Goal: Transaction & Acquisition: Purchase product/service

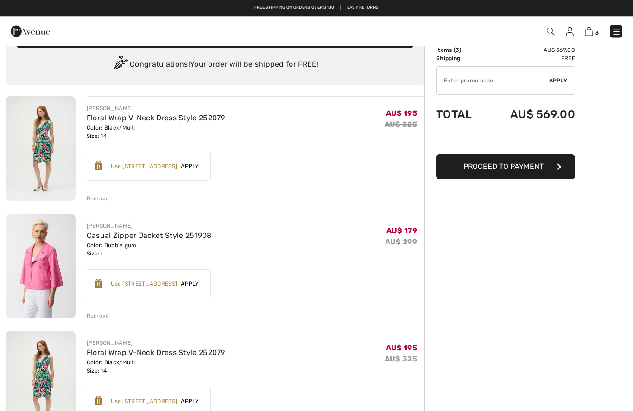
click at [97, 198] on div "Remove" at bounding box center [98, 199] width 23 height 8
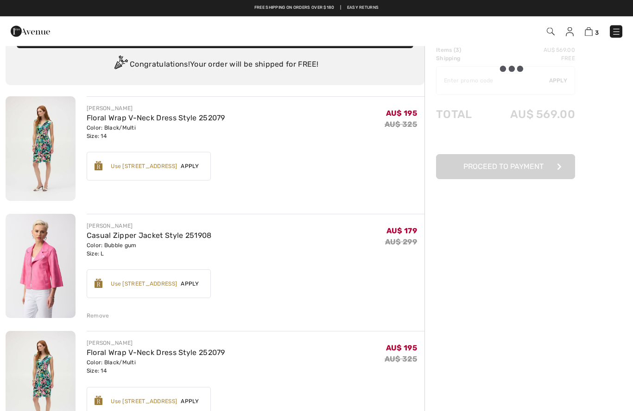
scroll to position [25, 0]
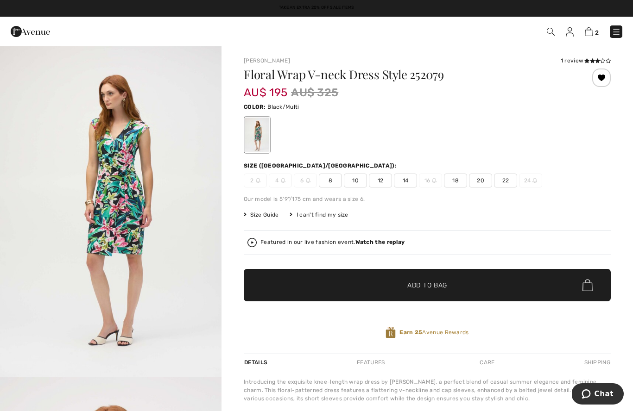
click at [596, 61] on icon at bounding box center [597, 60] width 5 height 5
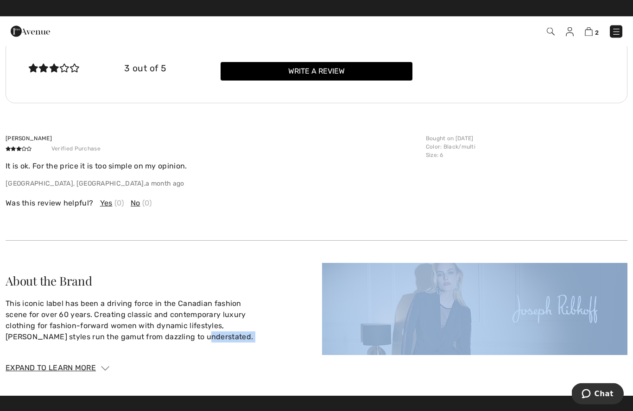
scroll to position [1162, 0]
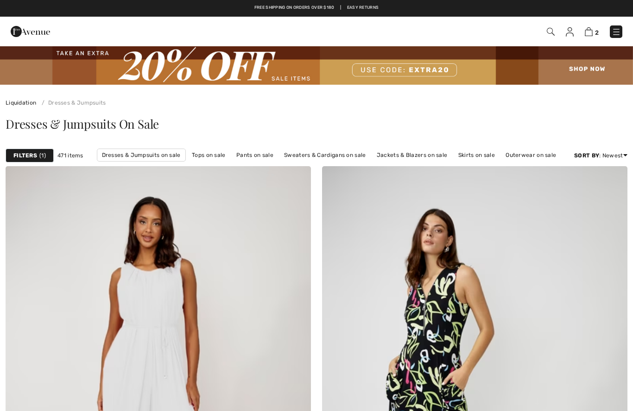
checkbox input "true"
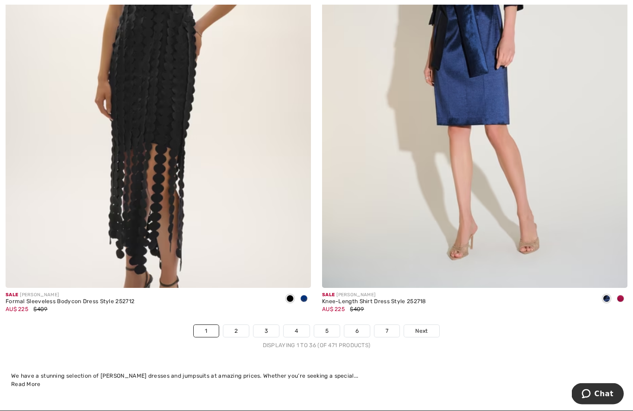
scroll to position [8959, 0]
click at [620, 295] on span at bounding box center [620, 298] width 7 height 7
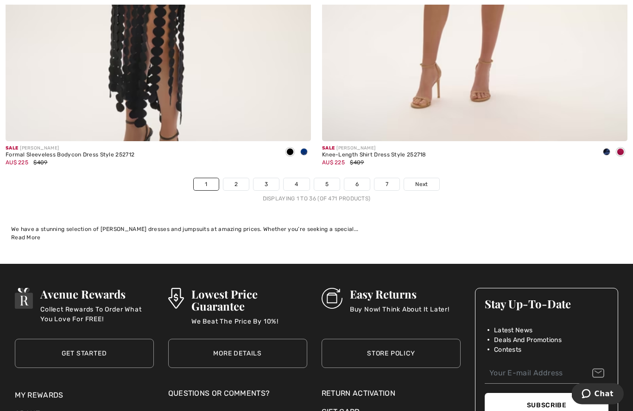
scroll to position [9106, 0]
click at [428, 180] on span "Next" at bounding box center [421, 184] width 13 height 8
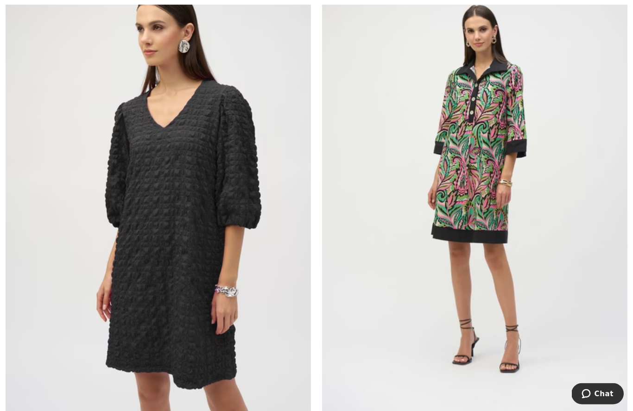
scroll to position [1194, 0]
click at [147, 250] on img at bounding box center [158, 191] width 305 height 458
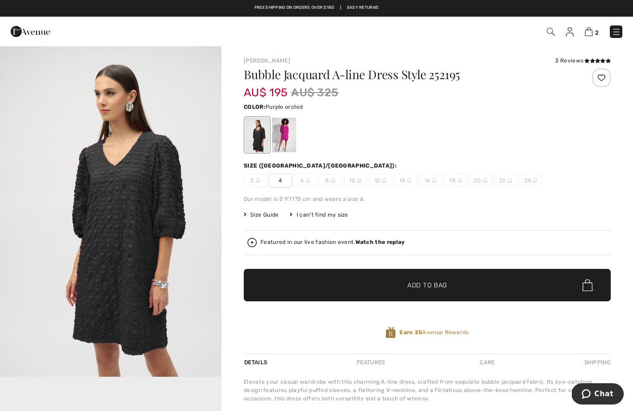
click at [283, 135] on div at bounding box center [284, 135] width 24 height 35
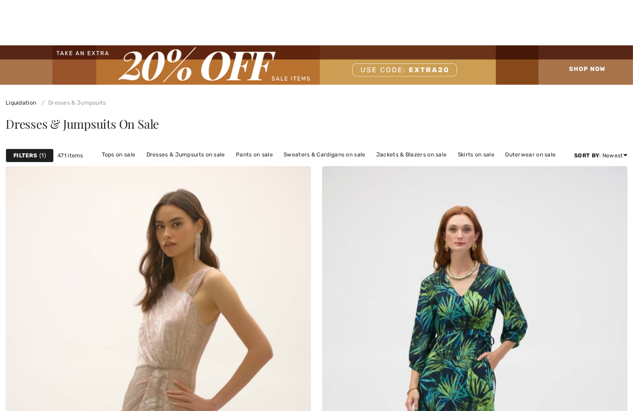
checkbox input "true"
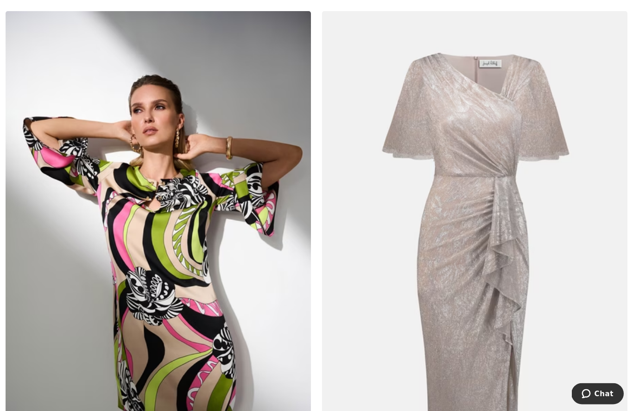
scroll to position [2135, 0]
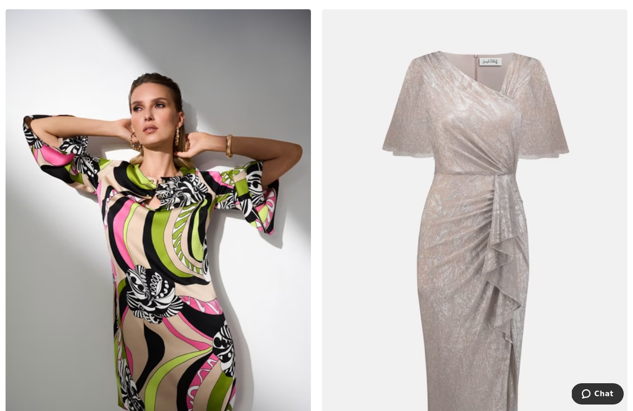
click at [153, 274] on img at bounding box center [158, 238] width 305 height 458
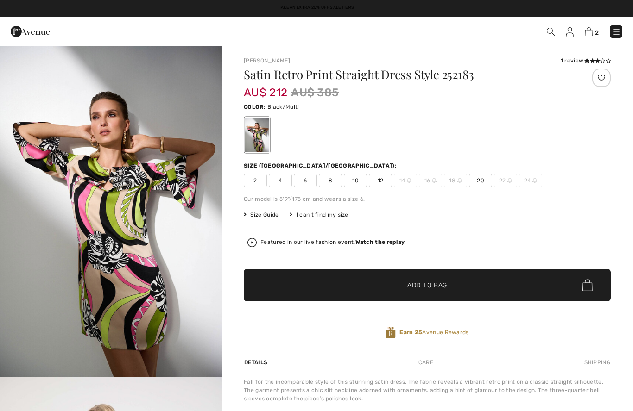
checkbox input "true"
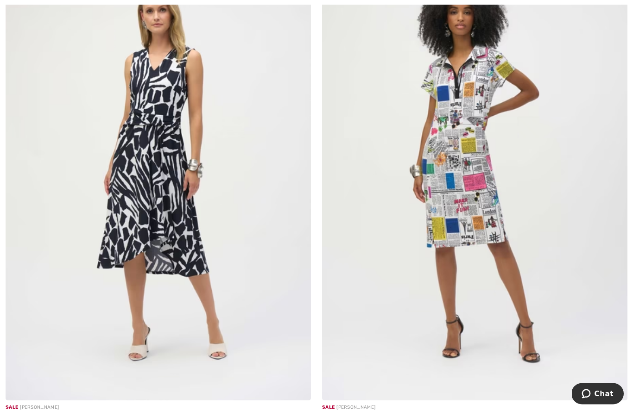
scroll to position [5759, 0]
click at [580, 283] on img at bounding box center [474, 172] width 305 height 458
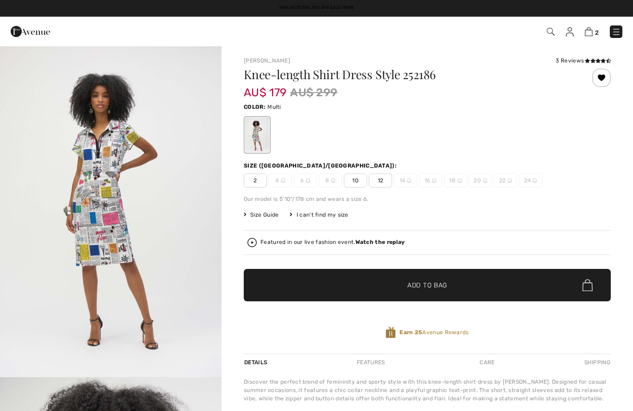
checkbox input "true"
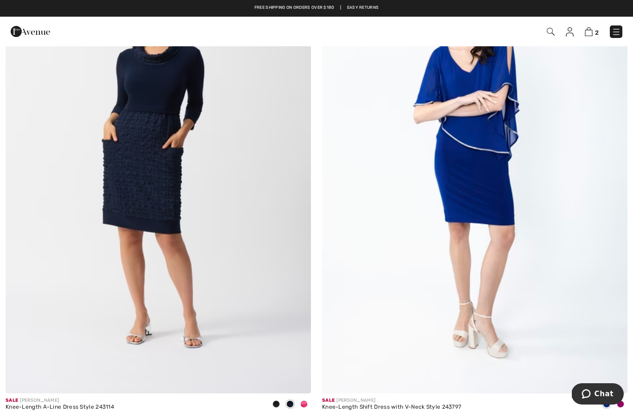
scroll to position [7864, 0]
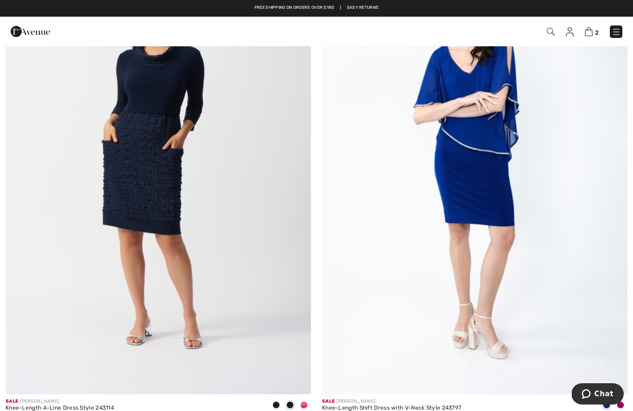
click at [145, 169] on img at bounding box center [158, 166] width 305 height 458
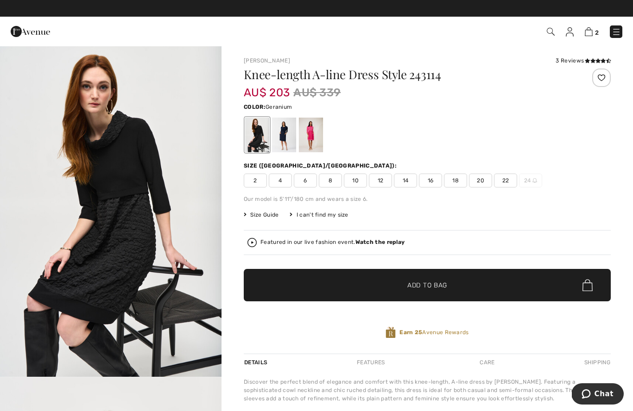
click at [310, 139] on div at bounding box center [311, 135] width 24 height 35
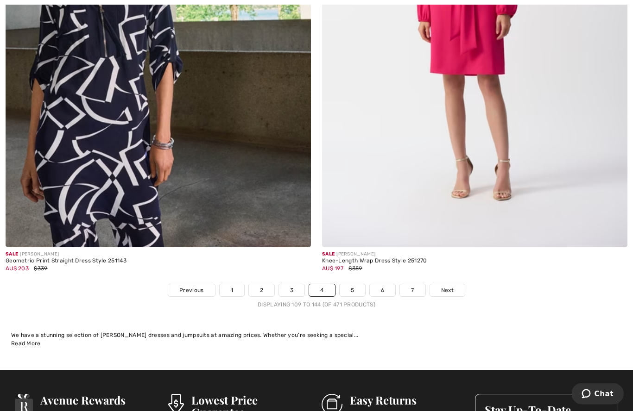
scroll to position [9023, 0]
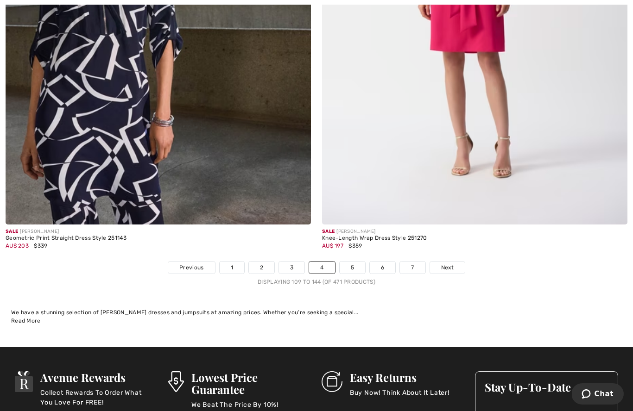
click at [451, 264] on span "Next" at bounding box center [447, 268] width 13 height 8
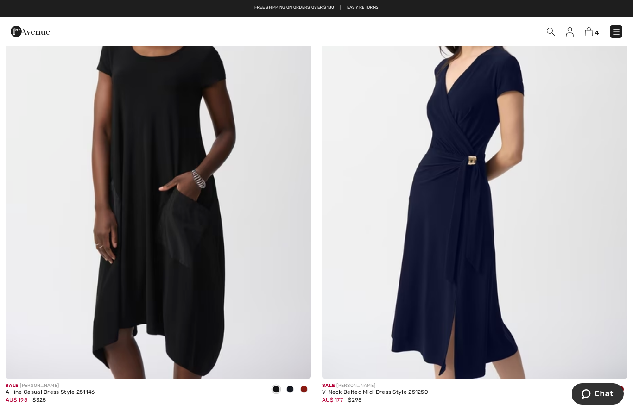
scroll to position [245, 0]
click at [453, 194] on img at bounding box center [474, 150] width 305 height 458
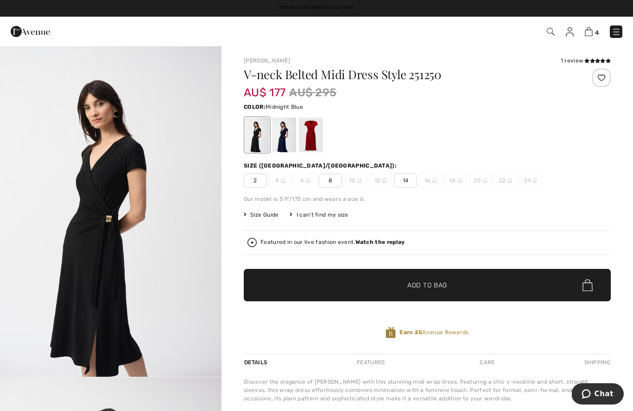
click at [289, 132] on div at bounding box center [284, 135] width 24 height 35
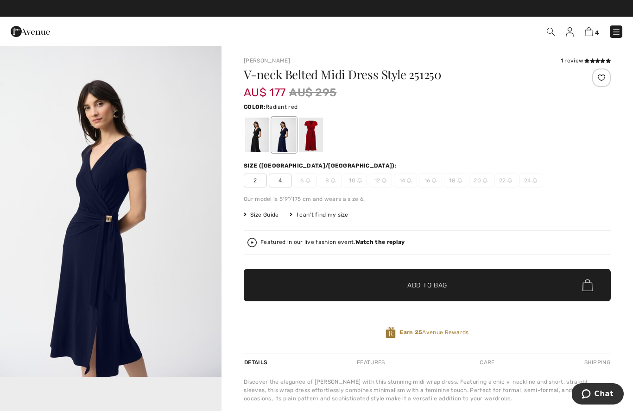
click at [303, 132] on div at bounding box center [311, 135] width 24 height 35
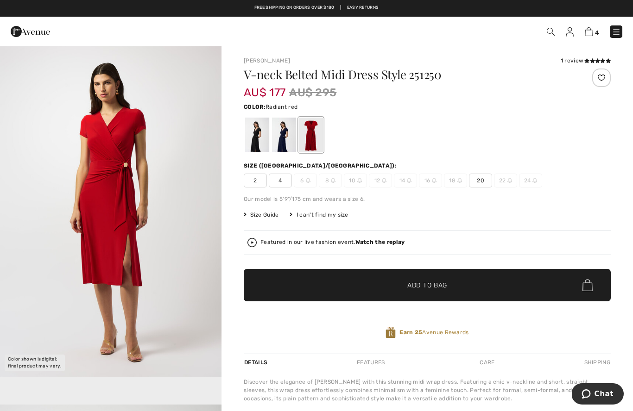
click at [592, 184] on div "2 4 6 8 10 12 14 16 18 20 22 24" at bounding box center [427, 181] width 367 height 14
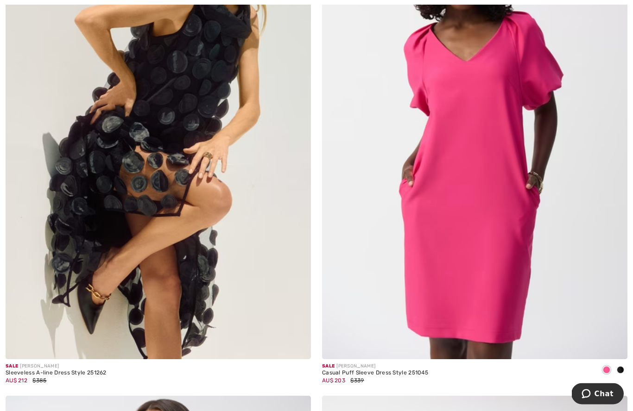
scroll to position [2243, 0]
click at [550, 238] on img at bounding box center [474, 131] width 305 height 458
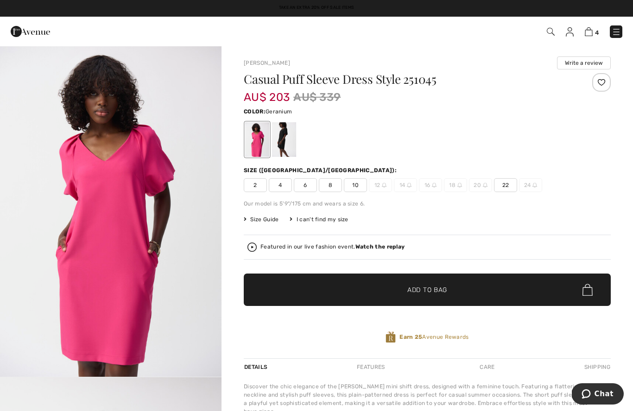
click at [272, 143] on div at bounding box center [284, 139] width 24 height 35
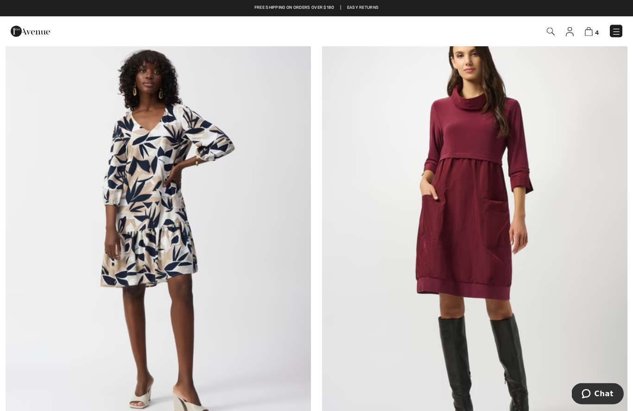
scroll to position [5697, 0]
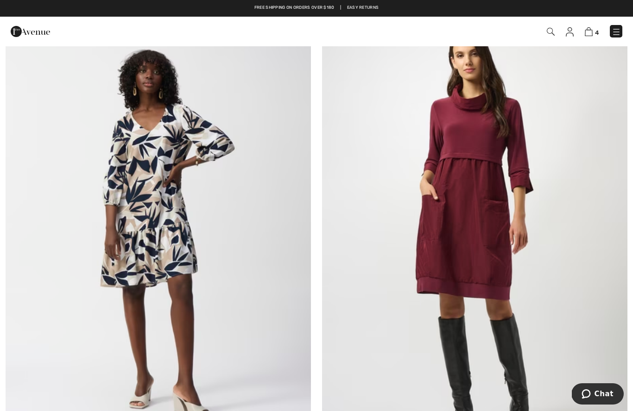
click at [528, 205] on img at bounding box center [474, 234] width 305 height 458
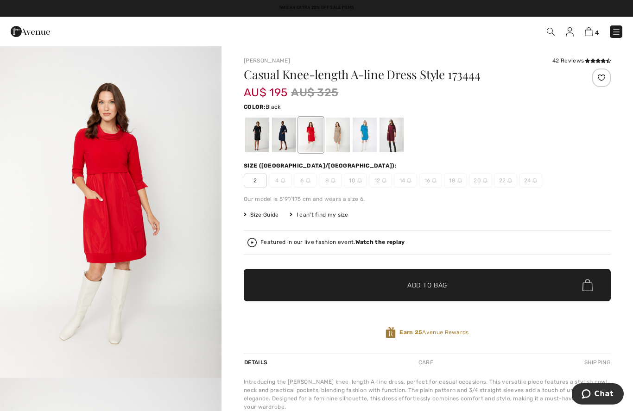
click at [255, 132] on div at bounding box center [257, 135] width 24 height 35
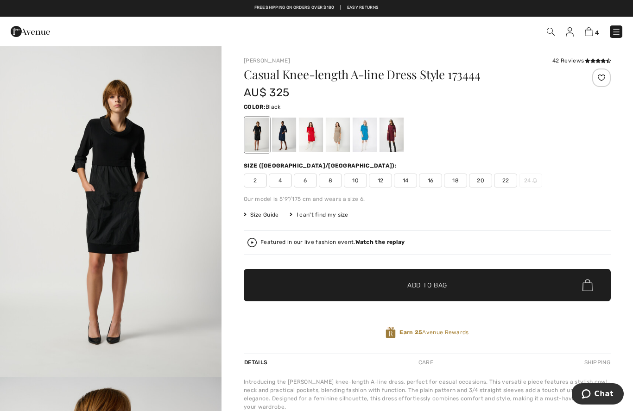
click at [280, 130] on div at bounding box center [284, 135] width 24 height 35
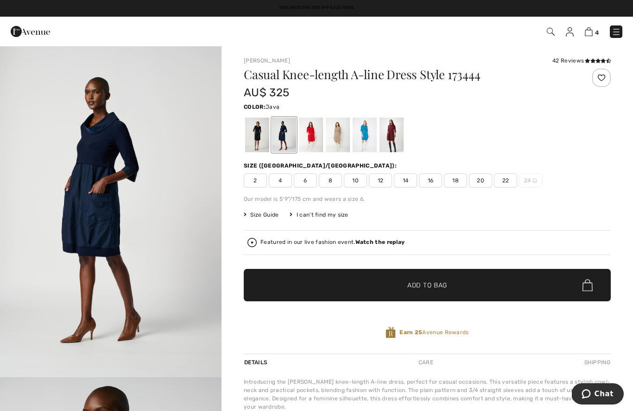
click at [333, 134] on div at bounding box center [338, 135] width 24 height 35
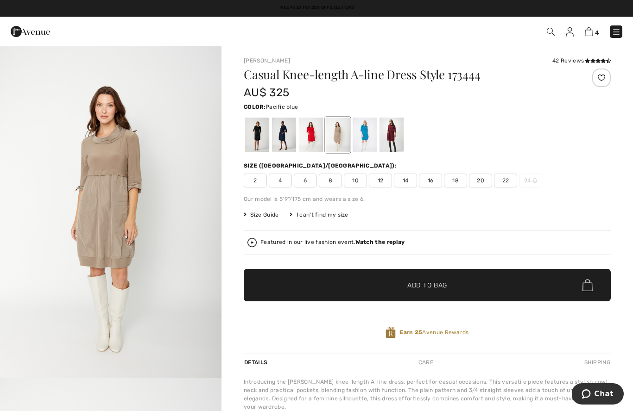
click at [361, 146] on div at bounding box center [365, 135] width 24 height 35
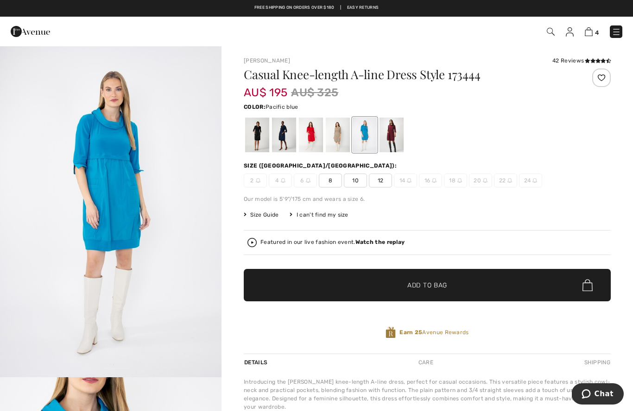
click at [399, 137] on div at bounding box center [391, 135] width 24 height 35
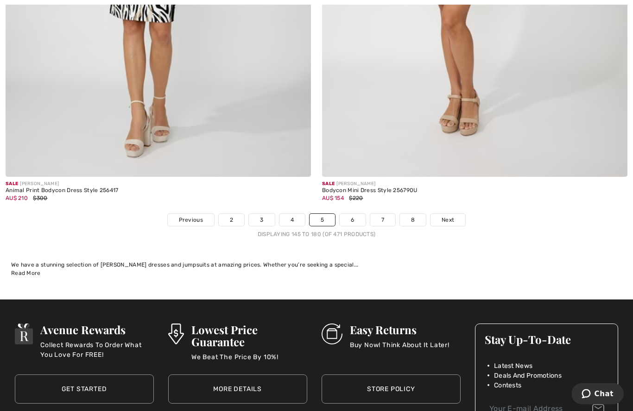
scroll to position [9070, 0]
click at [351, 216] on link "6" at bounding box center [352, 220] width 25 height 12
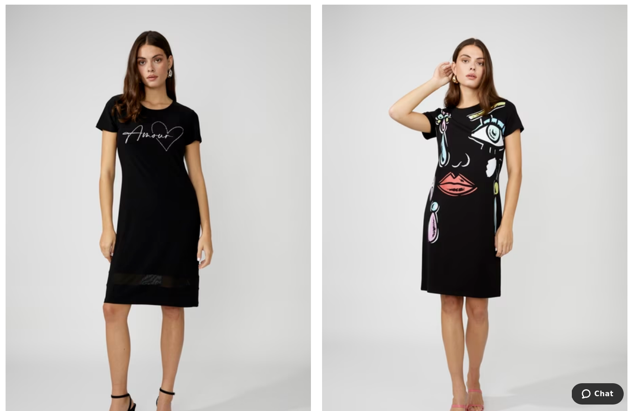
click at [158, 187] on img at bounding box center [158, 232] width 305 height 458
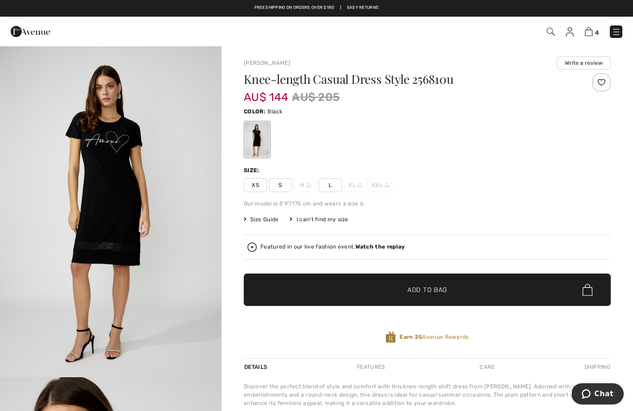
click at [253, 220] on span "Size Guide" at bounding box center [261, 219] width 35 height 8
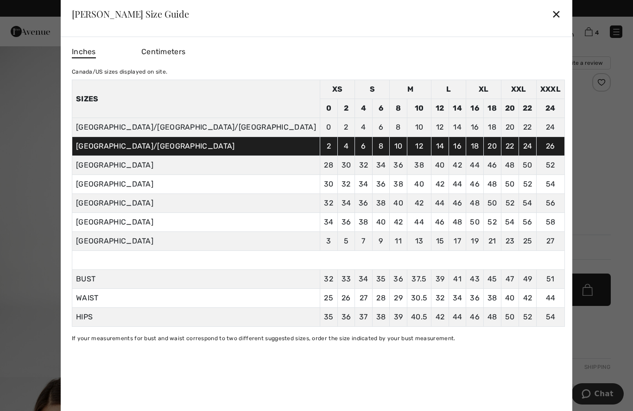
click at [589, 200] on div at bounding box center [316, 205] width 633 height 411
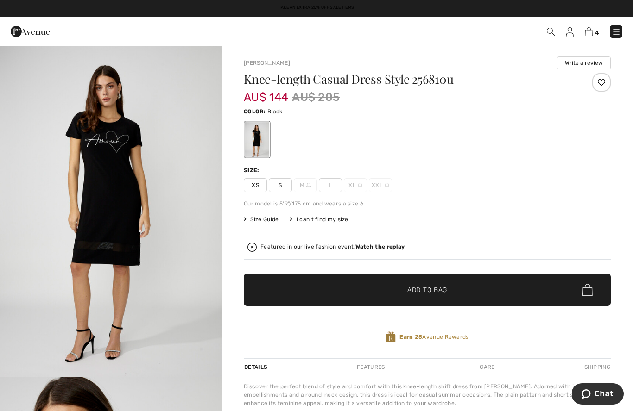
click at [326, 190] on span "L" at bounding box center [330, 185] width 23 height 14
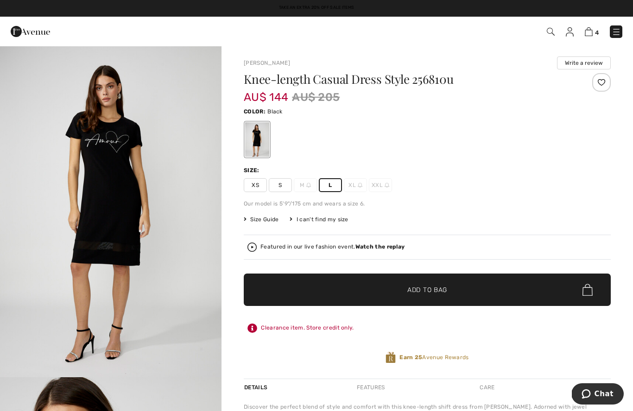
click at [380, 284] on span "✔ Added to Bag Add to Bag" at bounding box center [427, 290] width 367 height 32
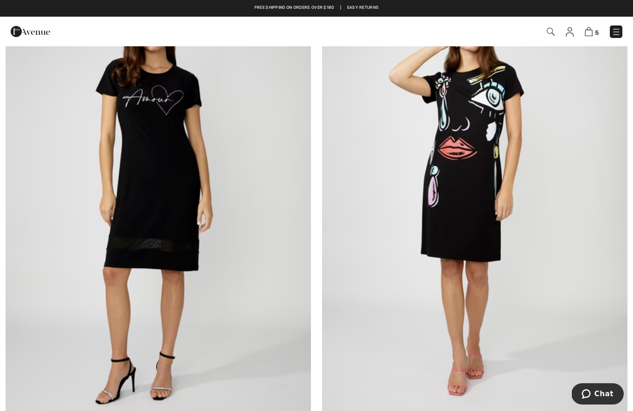
click at [475, 203] on img at bounding box center [474, 196] width 305 height 458
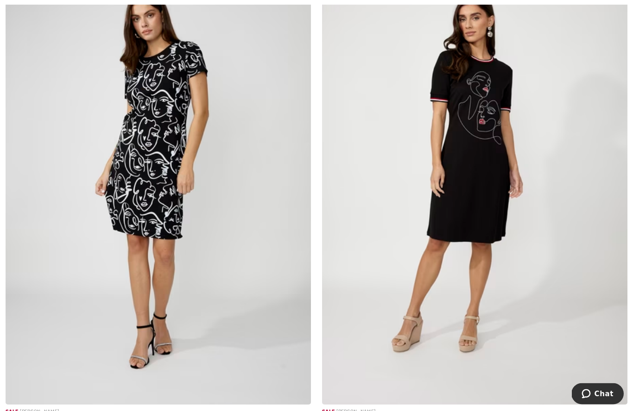
scroll to position [714, 0]
click at [151, 167] on img at bounding box center [158, 176] width 305 height 458
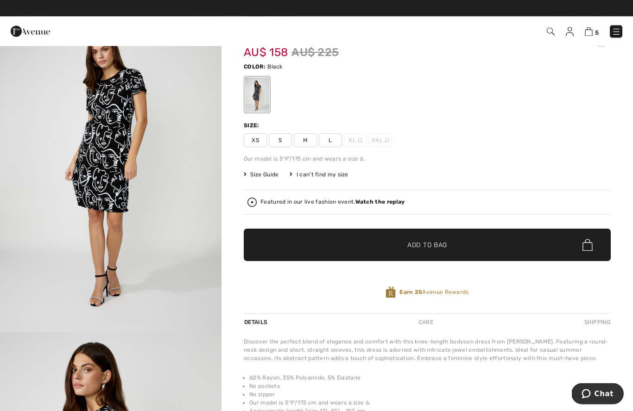
scroll to position [45, 0]
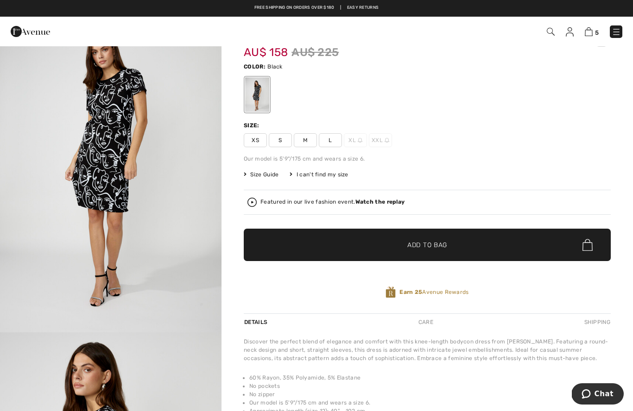
click at [326, 141] on span "L" at bounding box center [330, 140] width 23 height 14
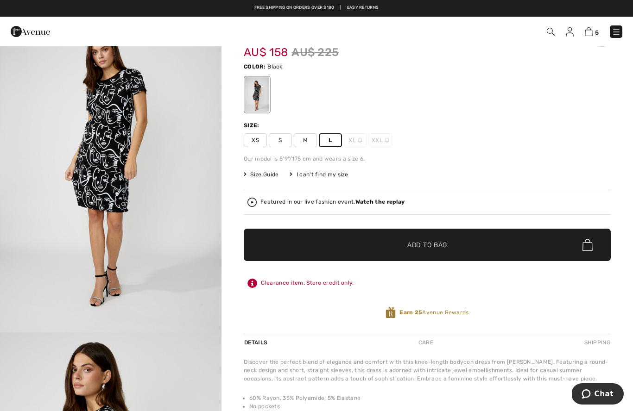
click at [387, 241] on span "✔ Added to Bag" at bounding box center [413, 245] width 57 height 10
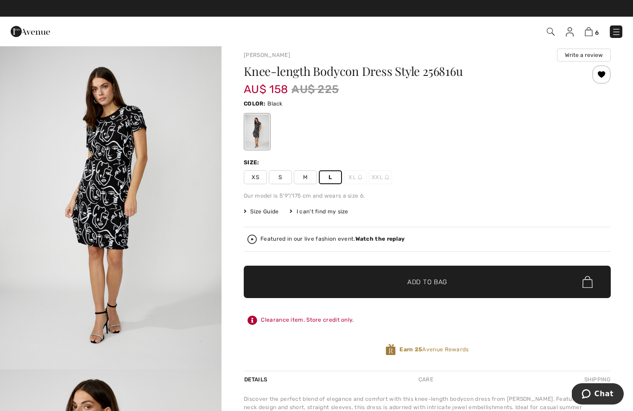
scroll to position [0, 0]
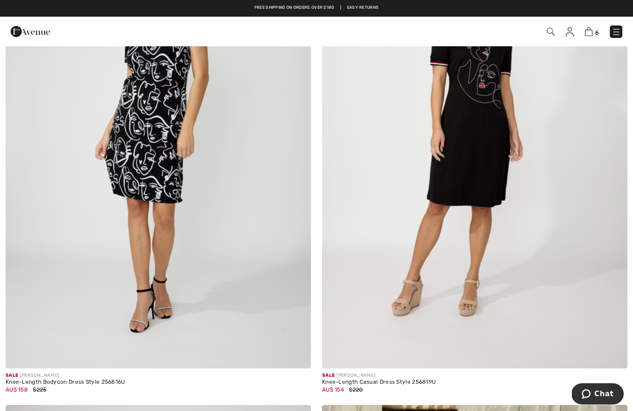
click at [472, 155] on img at bounding box center [474, 140] width 305 height 458
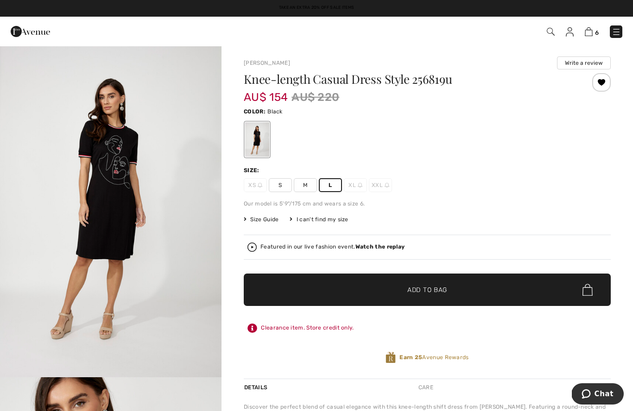
click at [391, 288] on span "✔ Added to Bag" at bounding box center [413, 290] width 57 height 10
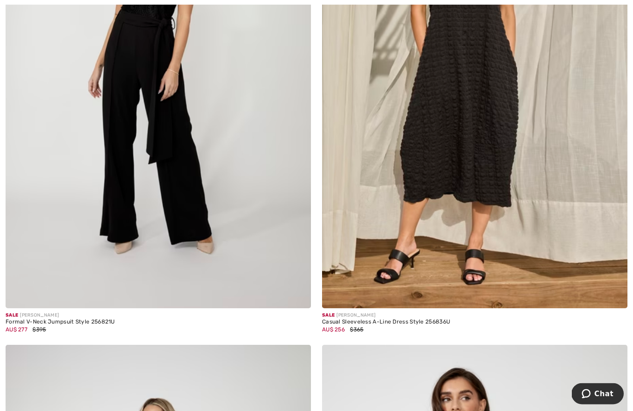
scroll to position [1305, 0]
click at [549, 211] on img at bounding box center [474, 80] width 305 height 458
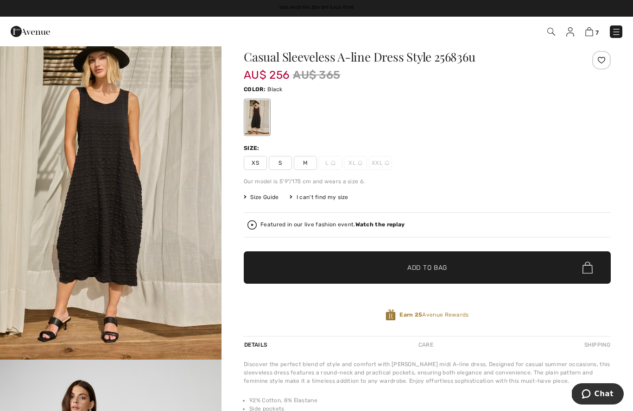
scroll to position [19, 0]
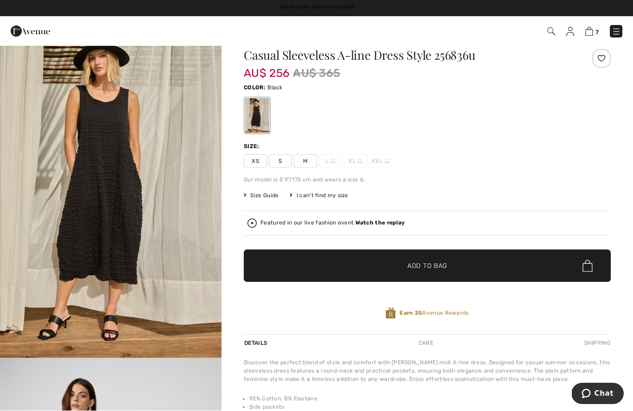
click at [265, 194] on span "Size Guide" at bounding box center [261, 196] width 35 height 8
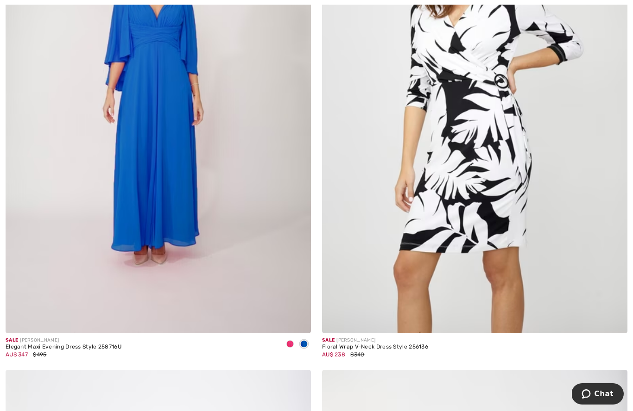
scroll to position [4840, 0]
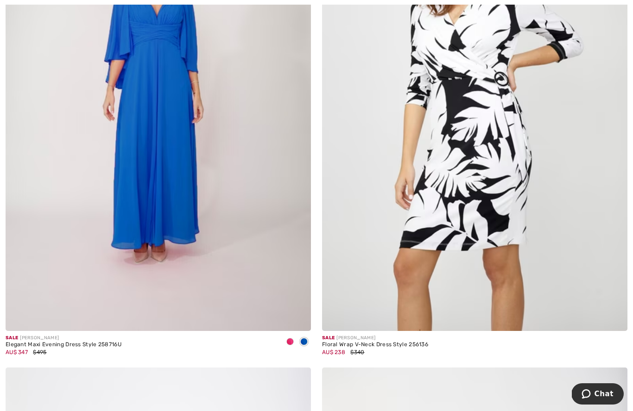
click at [518, 208] on img at bounding box center [474, 102] width 305 height 458
click at [217, 15] on img at bounding box center [158, 102] width 305 height 458
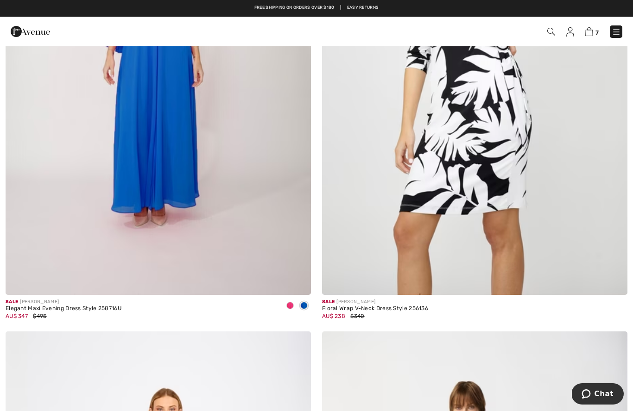
click at [484, 113] on img at bounding box center [474, 66] width 305 height 458
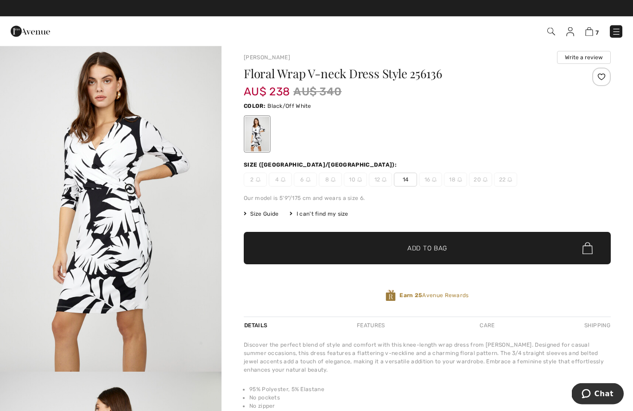
scroll to position [6, 0]
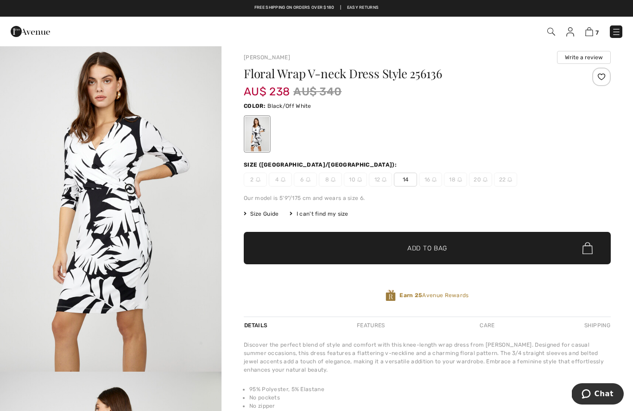
click at [410, 184] on span "14" at bounding box center [405, 180] width 23 height 14
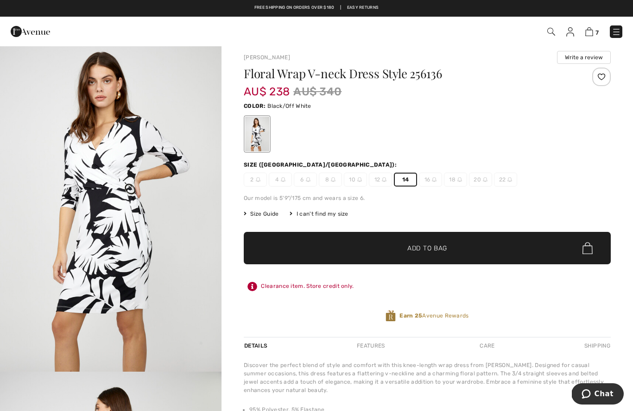
click at [416, 248] on span "Add to Bag" at bounding box center [427, 249] width 40 height 10
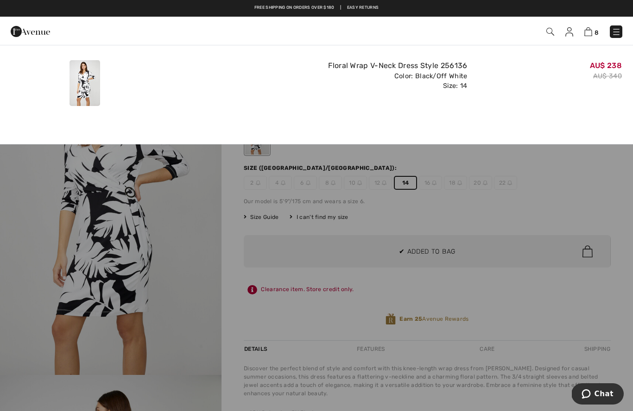
scroll to position [0, 0]
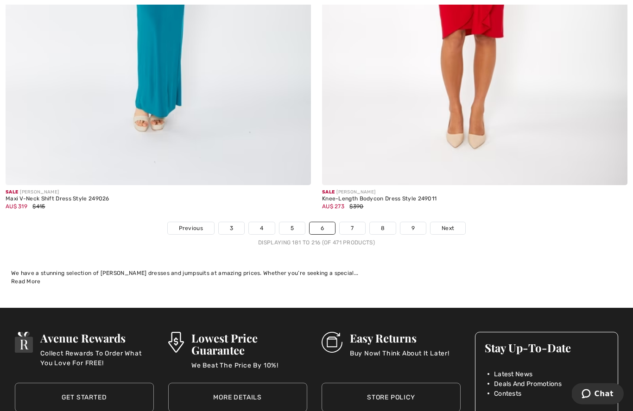
scroll to position [9062, 0]
click at [353, 222] on link "7" at bounding box center [352, 228] width 25 height 12
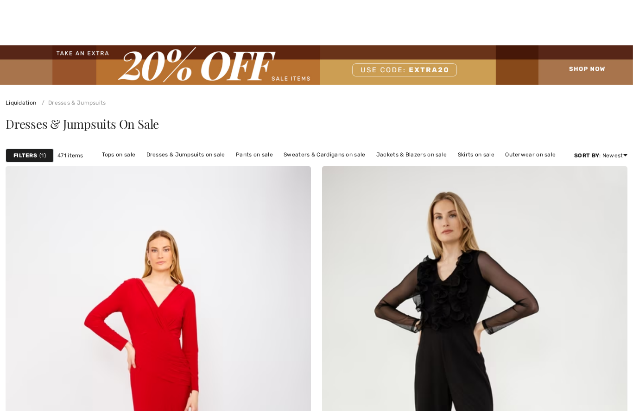
checkbox input "true"
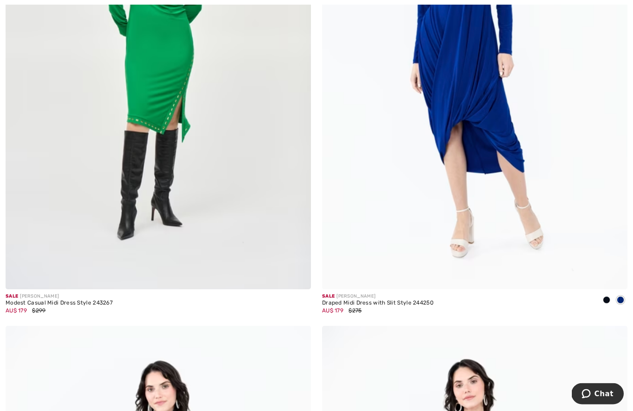
scroll to position [6980, 0]
click at [522, 186] on img at bounding box center [474, 60] width 305 height 458
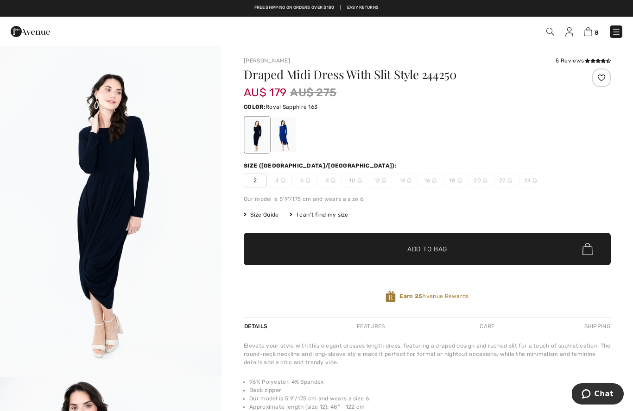
click at [278, 140] on div at bounding box center [284, 135] width 24 height 35
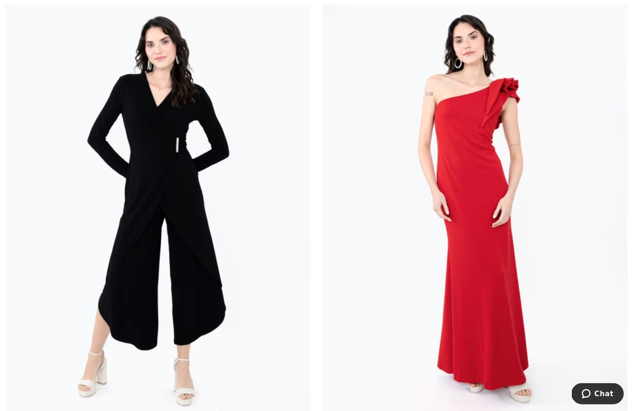
scroll to position [7325, 0]
click at [143, 189] on img at bounding box center [158, 210] width 305 height 458
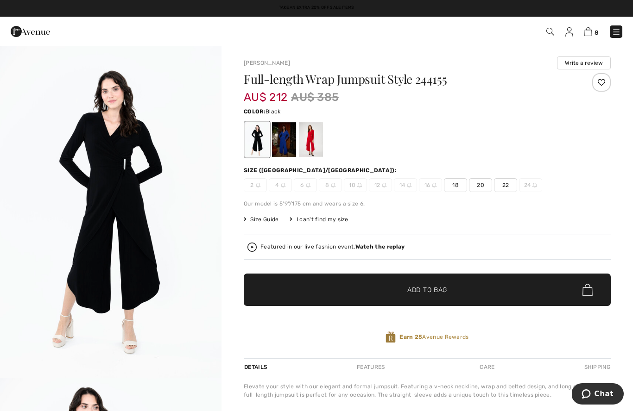
click at [280, 138] on div at bounding box center [284, 139] width 24 height 35
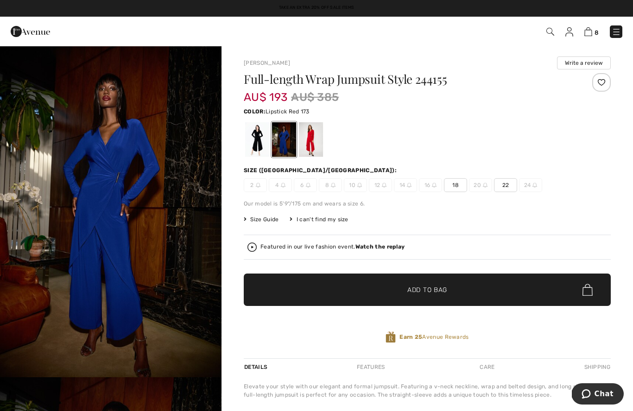
click at [308, 145] on div at bounding box center [311, 139] width 24 height 35
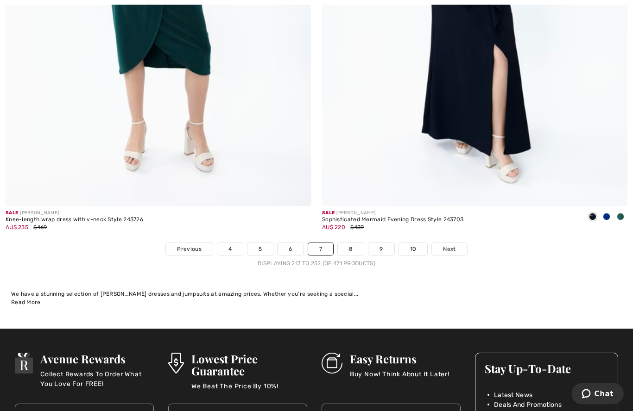
scroll to position [9041, 0]
click at [342, 245] on link "8" at bounding box center [351, 249] width 26 height 12
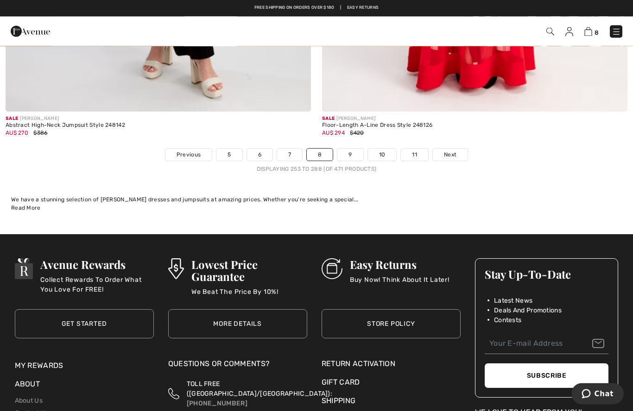
scroll to position [9136, 0]
click at [345, 149] on link "9" at bounding box center [349, 155] width 25 height 12
click at [351, 149] on link "9" at bounding box center [349, 155] width 25 height 12
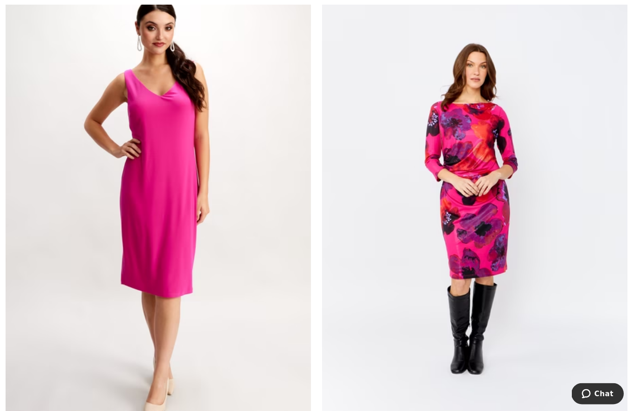
scroll to position [189, 0]
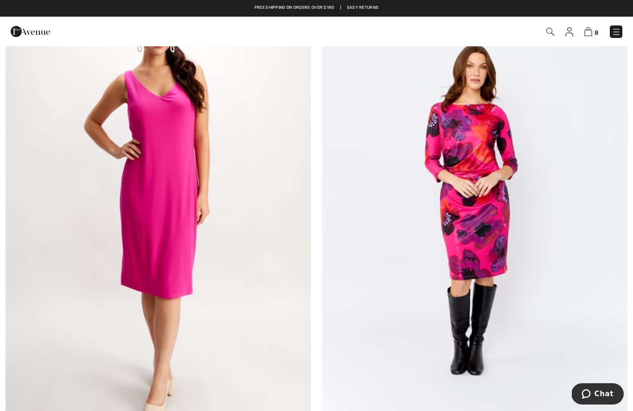
click at [497, 229] on img at bounding box center [474, 206] width 305 height 458
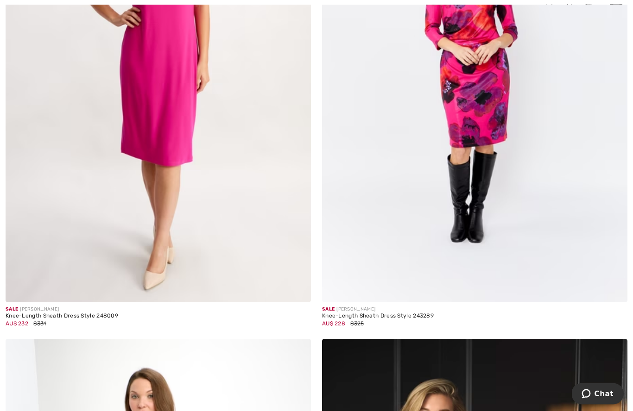
scroll to position [357, 0]
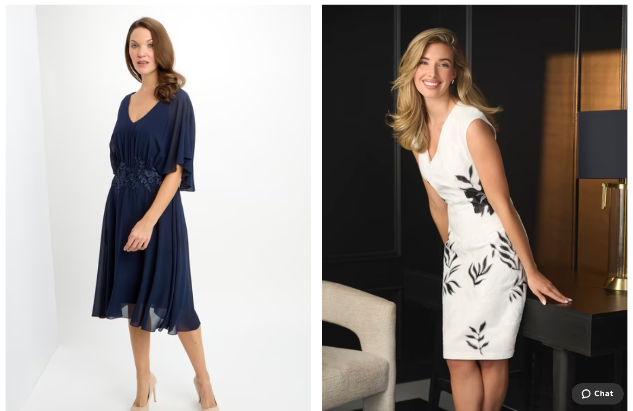
scroll to position [680, 0]
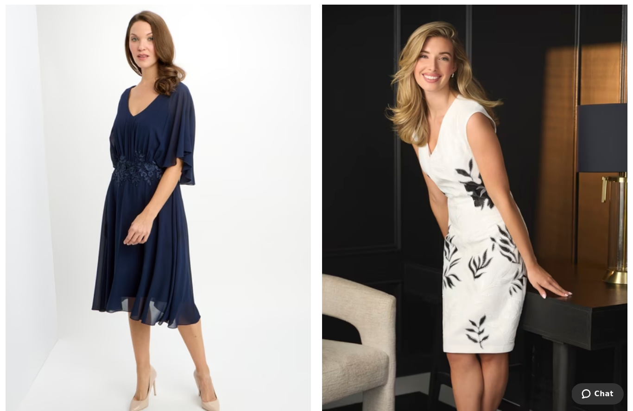
click at [551, 251] on img at bounding box center [474, 210] width 305 height 458
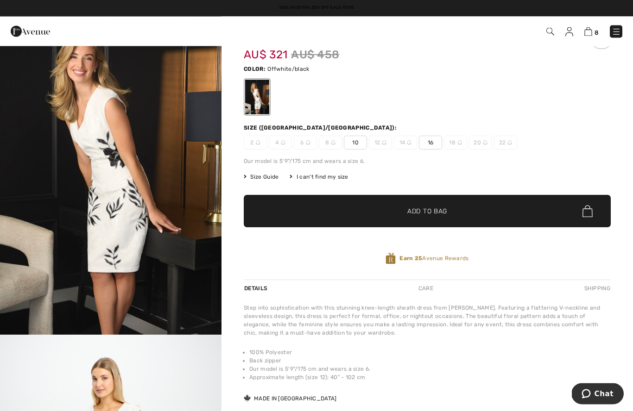
scroll to position [36, 0]
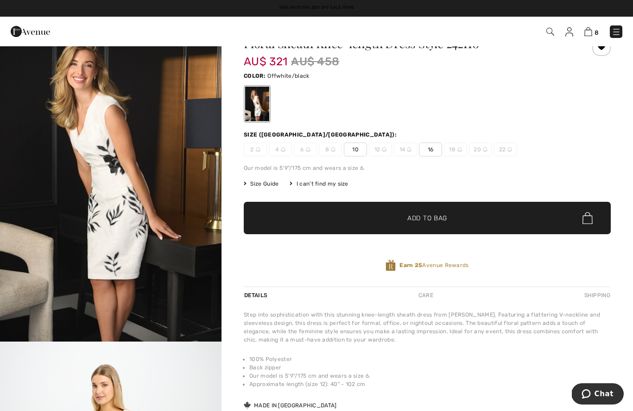
click at [107, 179] on img "1 / 5" at bounding box center [110, 176] width 221 height 332
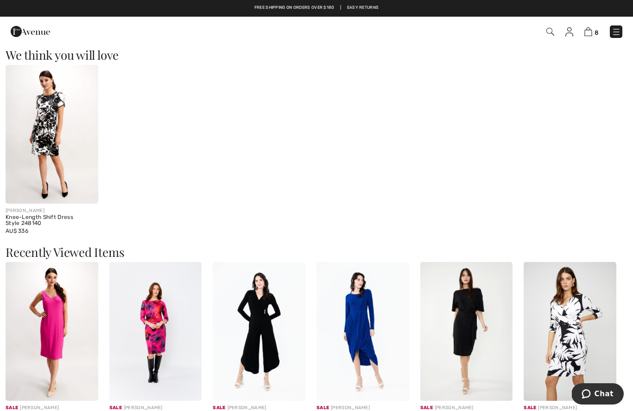
scroll to position [699, 0]
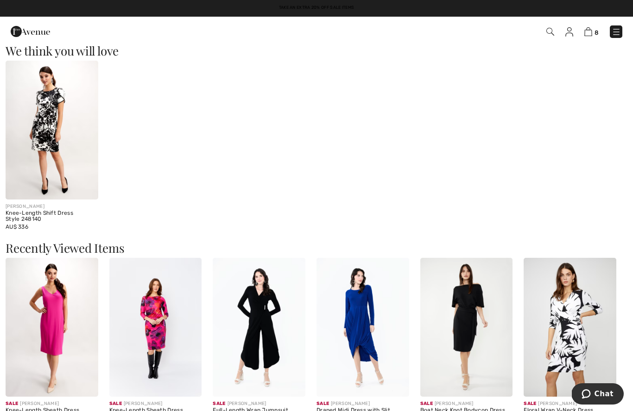
click at [45, 116] on img at bounding box center [52, 130] width 93 height 139
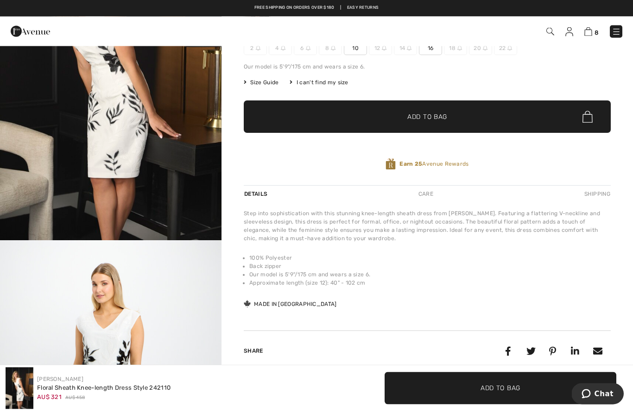
scroll to position [121, 0]
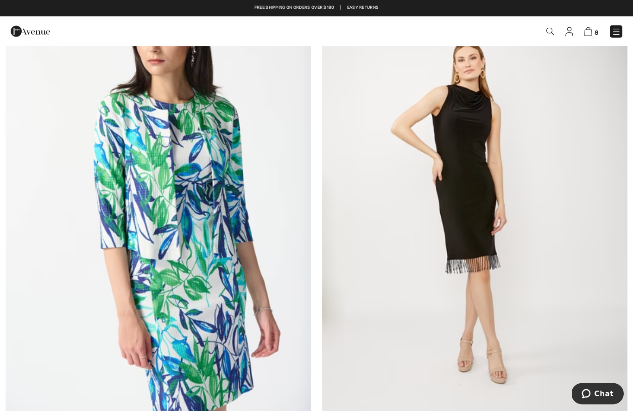
scroll to position [8323, 0]
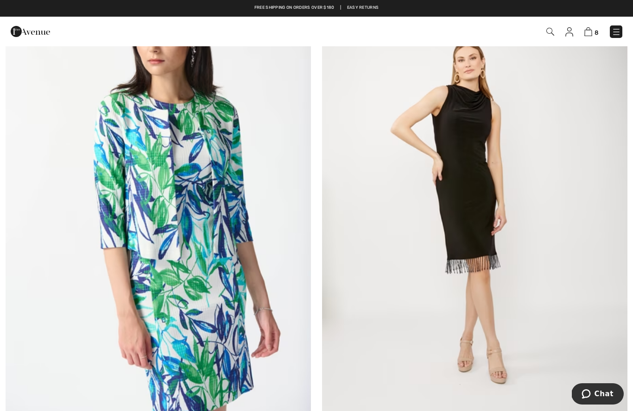
click at [175, 178] on img at bounding box center [158, 201] width 305 height 458
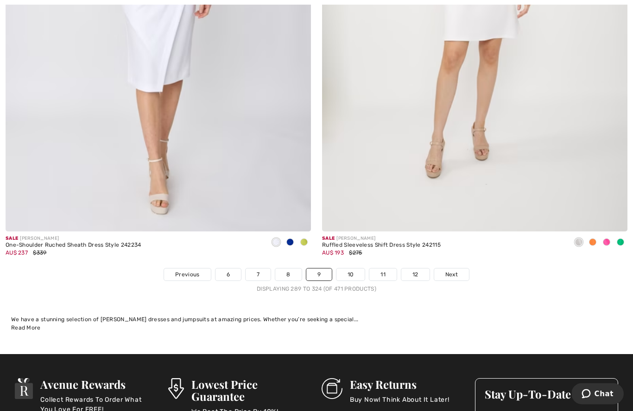
scroll to position [9016, 0]
click at [352, 271] on link "10" at bounding box center [350, 275] width 29 height 12
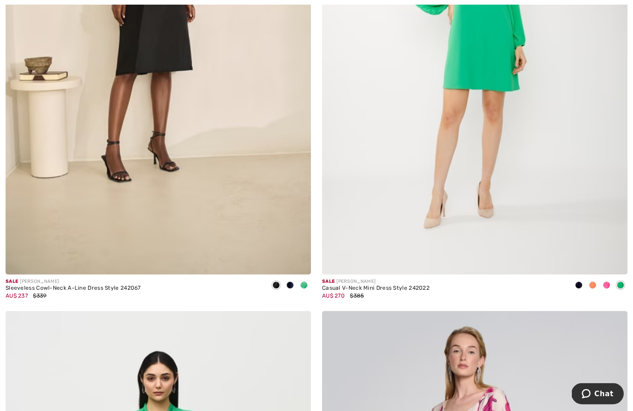
scroll to position [350, 0]
click at [559, 159] on img at bounding box center [474, 46] width 305 height 458
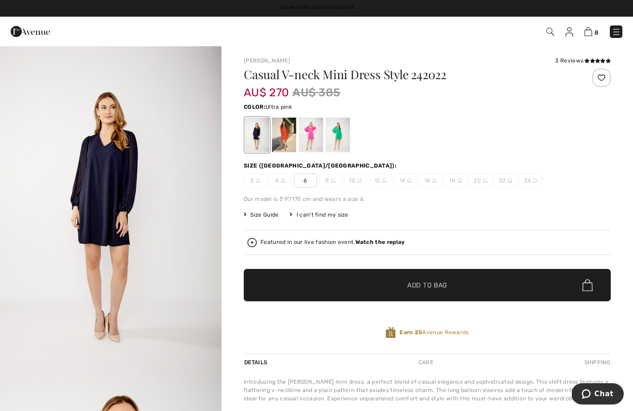
click at [306, 138] on div at bounding box center [311, 135] width 24 height 35
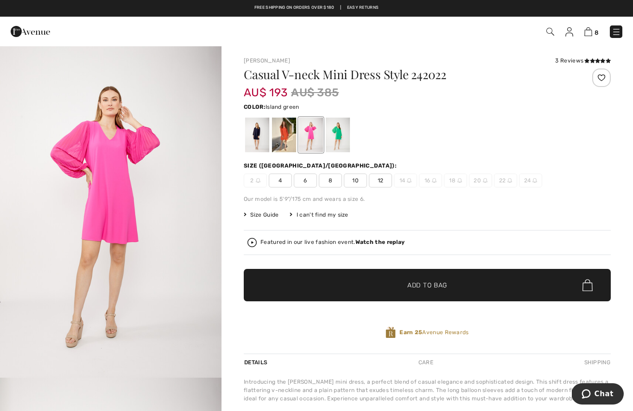
click at [334, 138] on div at bounding box center [338, 135] width 24 height 35
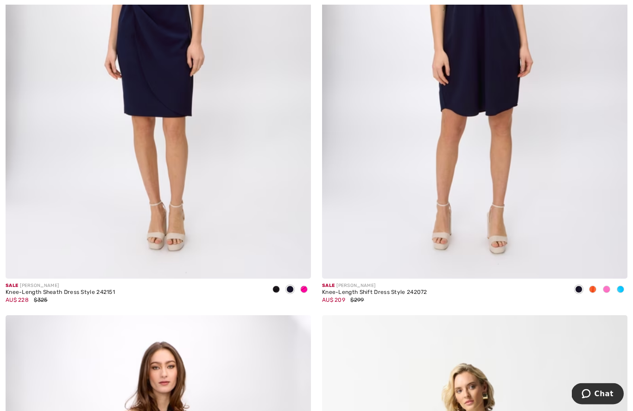
scroll to position [1829, 0]
click at [498, 170] on img at bounding box center [474, 50] width 305 height 458
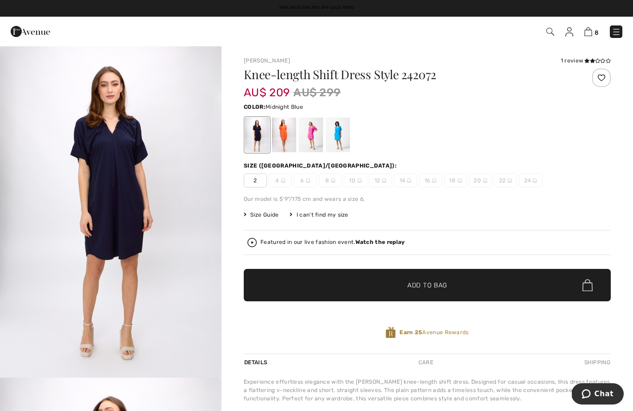
click at [309, 145] on div at bounding box center [311, 135] width 24 height 35
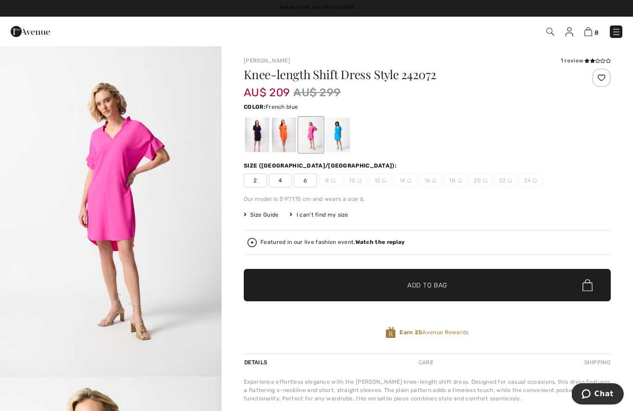
click at [341, 138] on div at bounding box center [338, 135] width 24 height 35
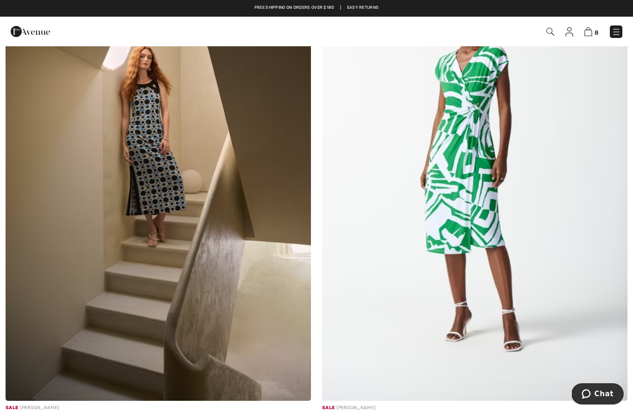
scroll to position [2688, 0]
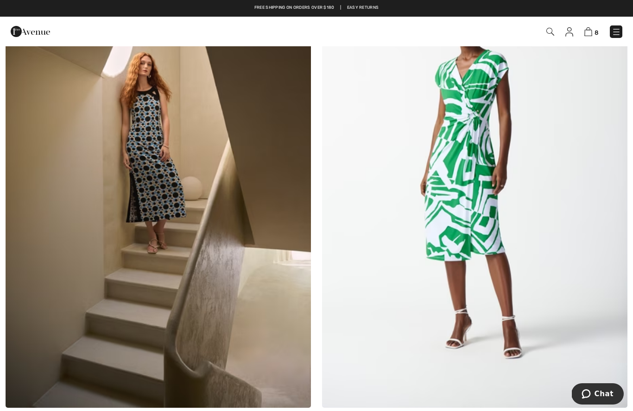
click at [482, 210] on img at bounding box center [474, 179] width 305 height 458
click at [483, 183] on img at bounding box center [474, 179] width 305 height 458
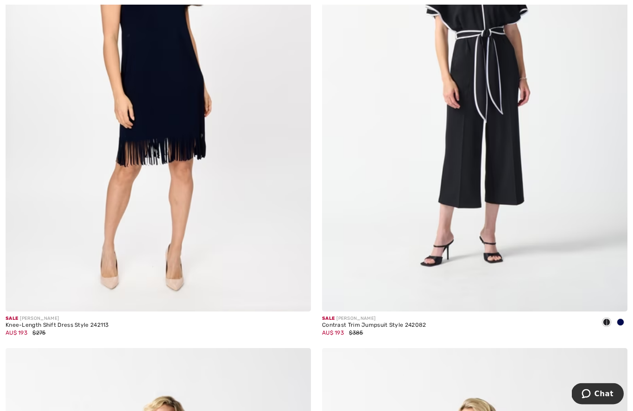
scroll to position [5354, 0]
click at [153, 91] on img at bounding box center [158, 83] width 305 height 458
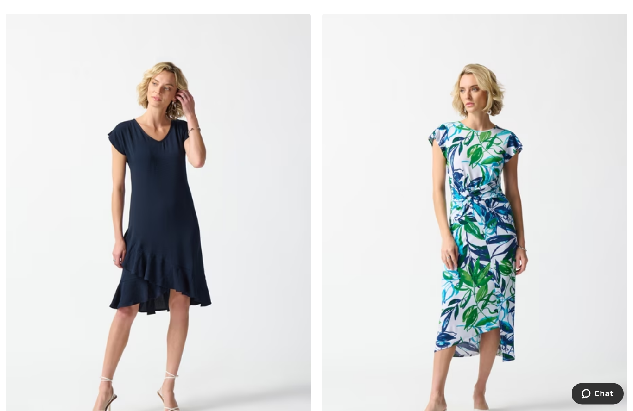
scroll to position [5688, 0]
click at [149, 203] on img at bounding box center [158, 243] width 305 height 458
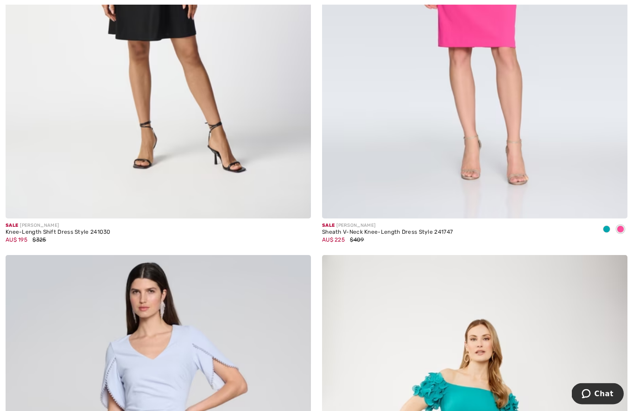
scroll to position [7545, 0]
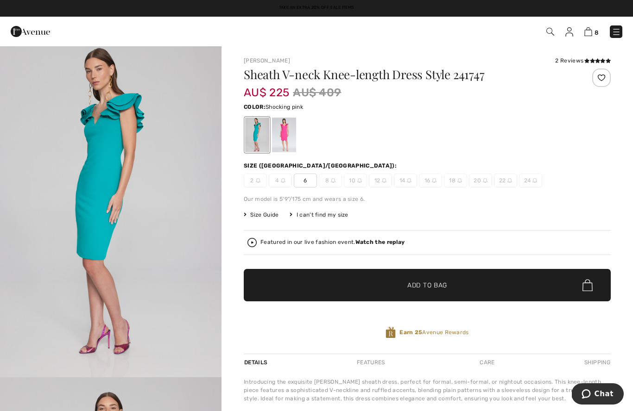
click at [282, 134] on div at bounding box center [284, 135] width 24 height 35
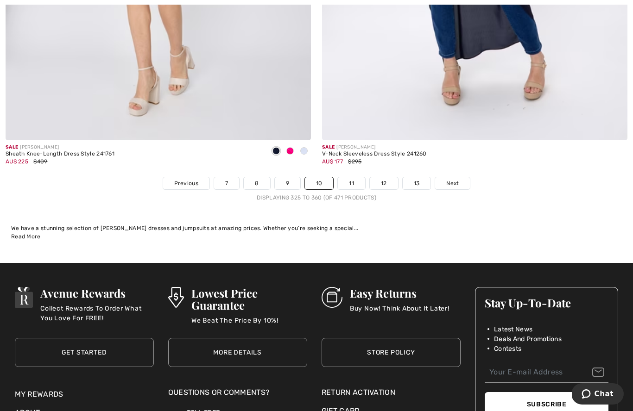
scroll to position [9125, 0]
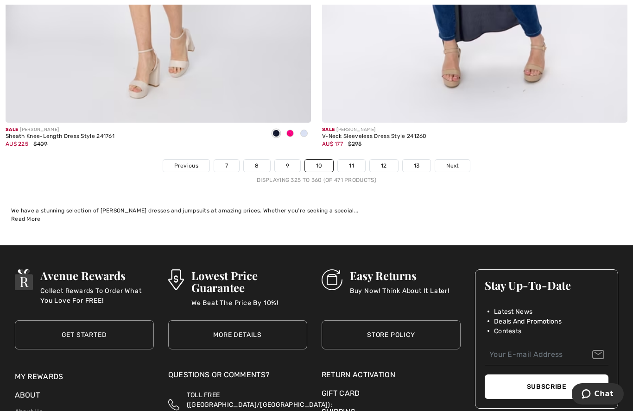
click at [457, 162] on span "Next" at bounding box center [452, 166] width 13 height 8
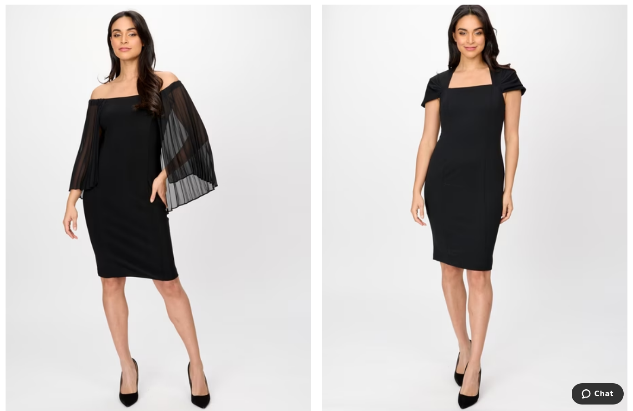
scroll to position [1683, 0]
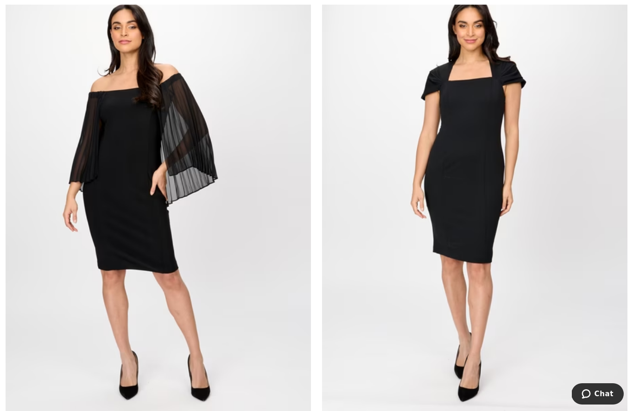
click at [483, 178] on img at bounding box center [474, 196] width 305 height 458
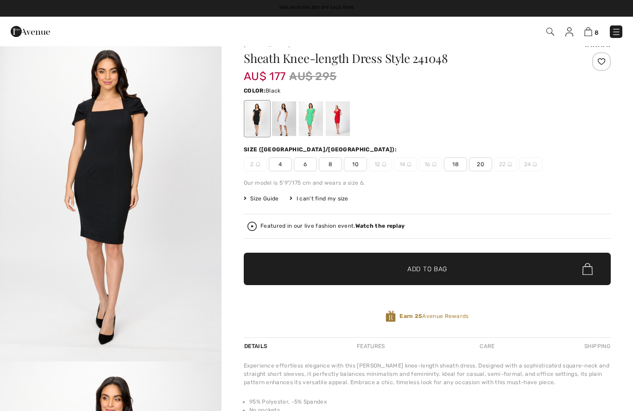
scroll to position [15, 0]
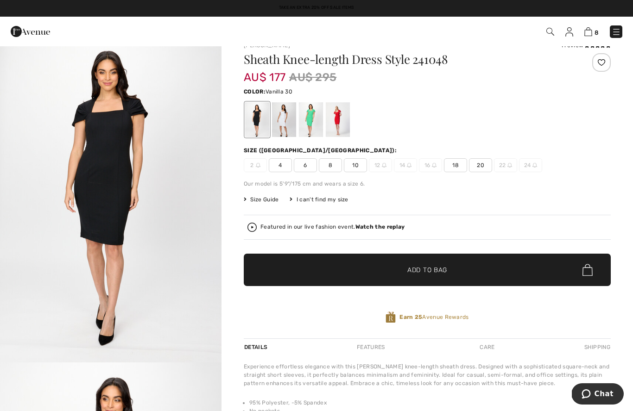
click at [284, 120] on div at bounding box center [284, 119] width 24 height 35
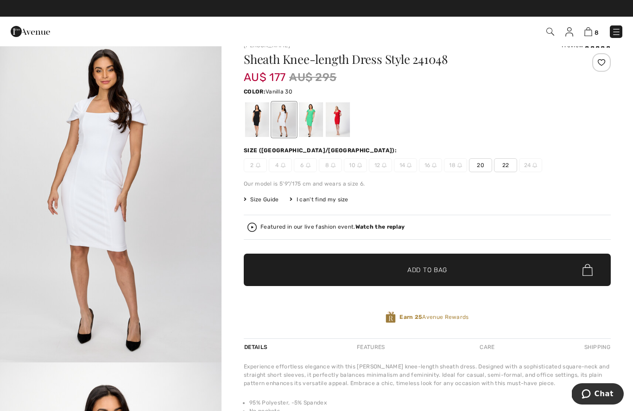
click at [315, 123] on div at bounding box center [311, 119] width 24 height 35
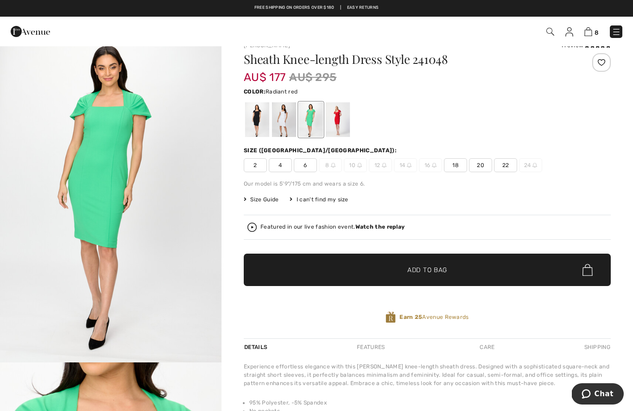
click at [330, 128] on div at bounding box center [338, 119] width 24 height 35
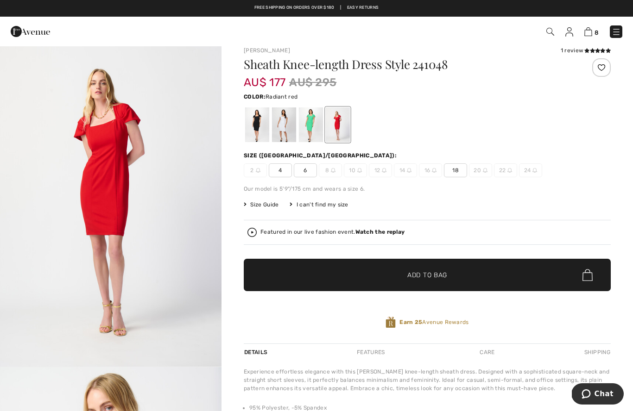
scroll to position [0, 0]
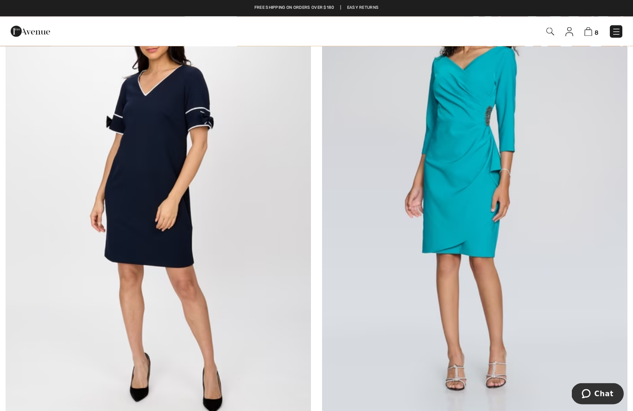
scroll to position [2166, 0]
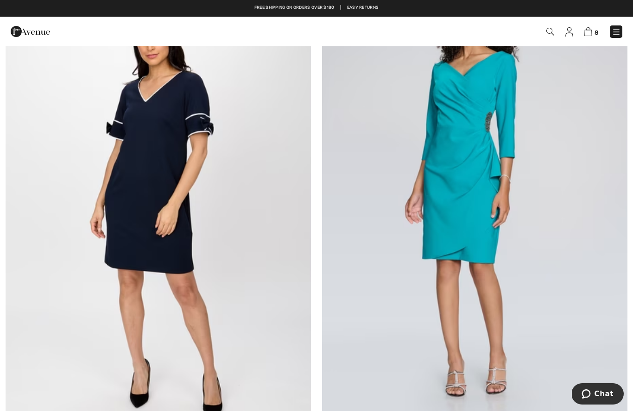
click at [475, 199] on img at bounding box center [474, 207] width 305 height 458
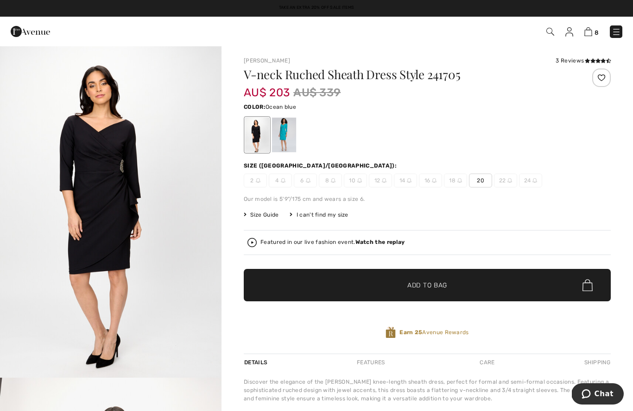
click at [283, 136] on div at bounding box center [284, 135] width 24 height 35
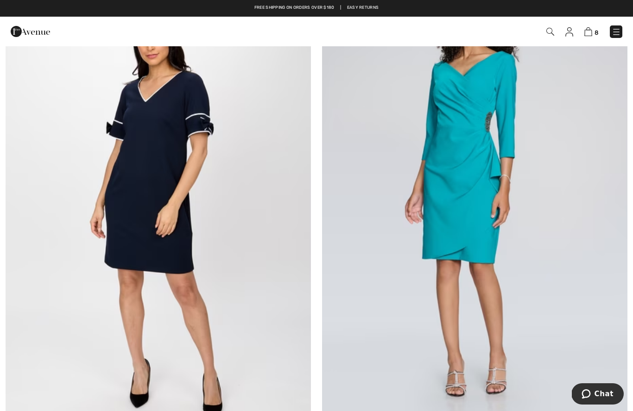
click at [135, 168] on img at bounding box center [158, 207] width 305 height 458
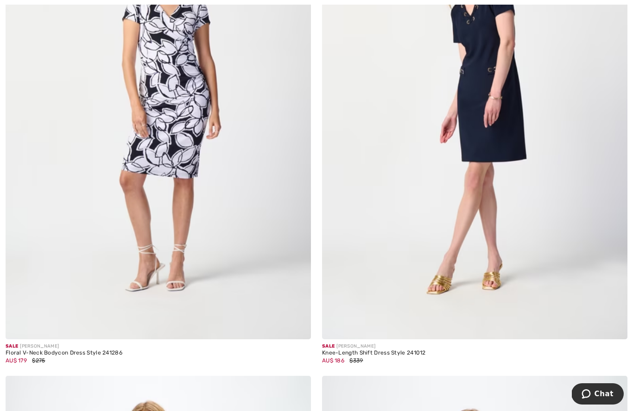
scroll to position [3348, 0]
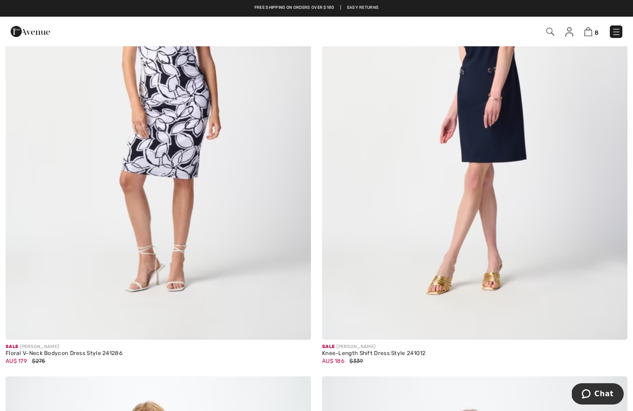
click at [501, 122] on img at bounding box center [474, 111] width 305 height 458
click at [500, 118] on img at bounding box center [474, 111] width 305 height 458
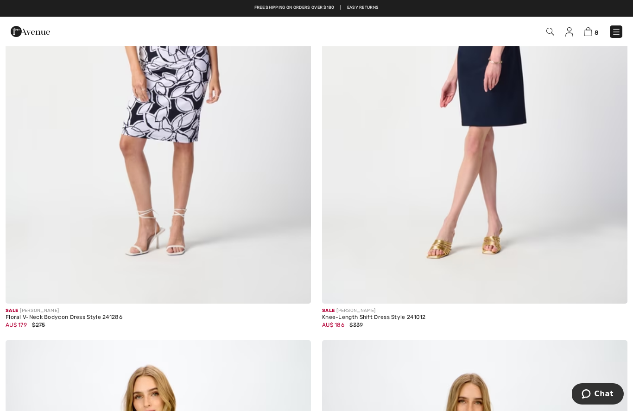
click at [171, 114] on img at bounding box center [158, 75] width 305 height 458
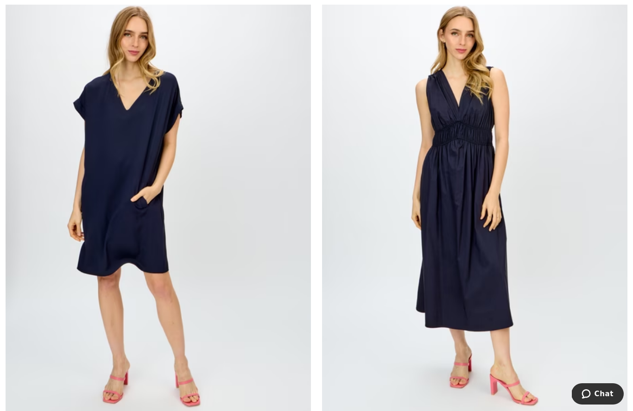
scroll to position [4244, 0]
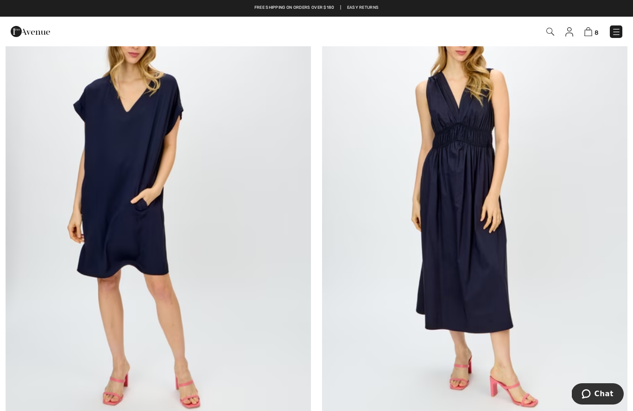
click at [114, 161] on img at bounding box center [158, 204] width 305 height 458
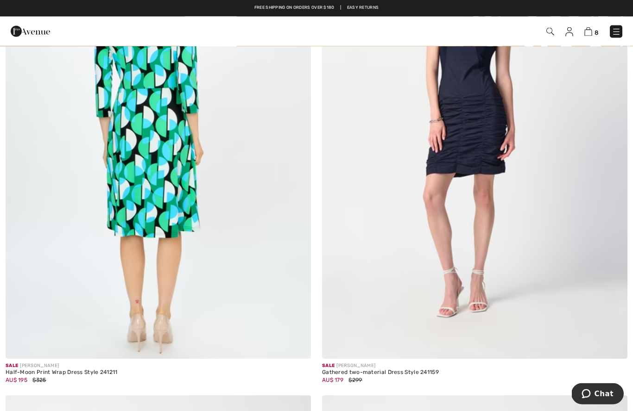
scroll to position [4806, 0]
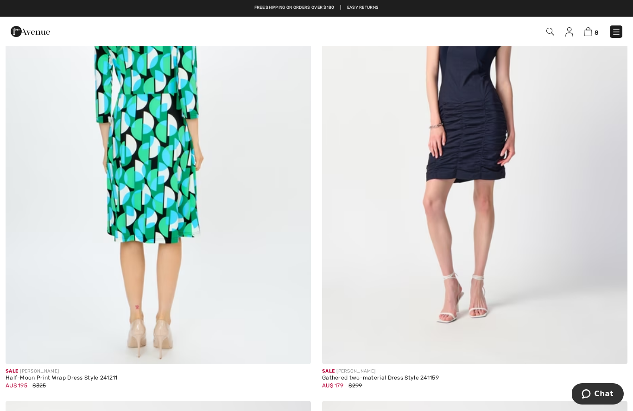
click at [126, 139] on img at bounding box center [158, 135] width 305 height 458
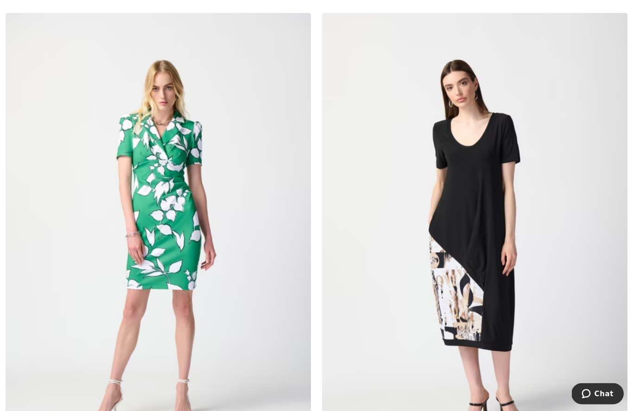
scroll to position [5689, 0]
click at [161, 192] on img at bounding box center [158, 242] width 305 height 458
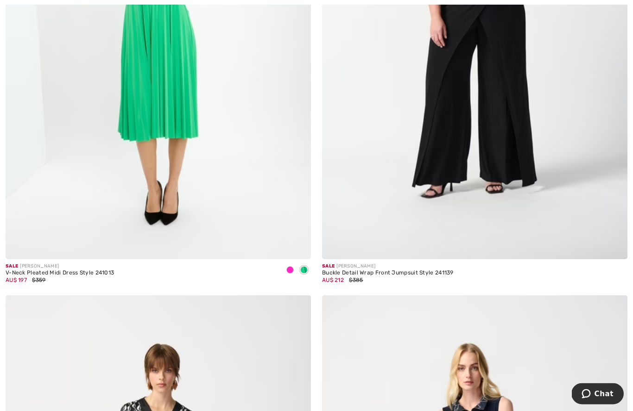
scroll to position [6516, 0]
click at [153, 100] on img at bounding box center [158, 30] width 305 height 458
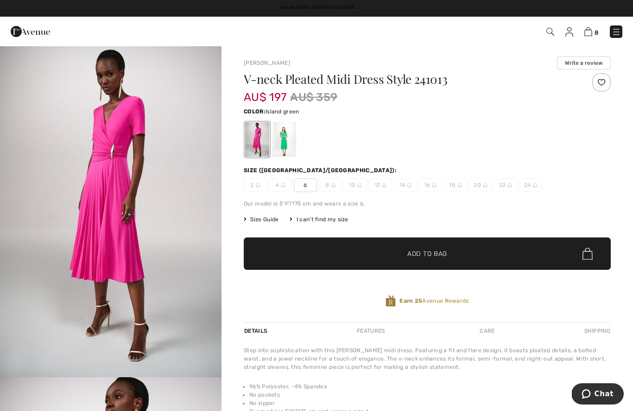
click at [274, 145] on div at bounding box center [284, 139] width 24 height 35
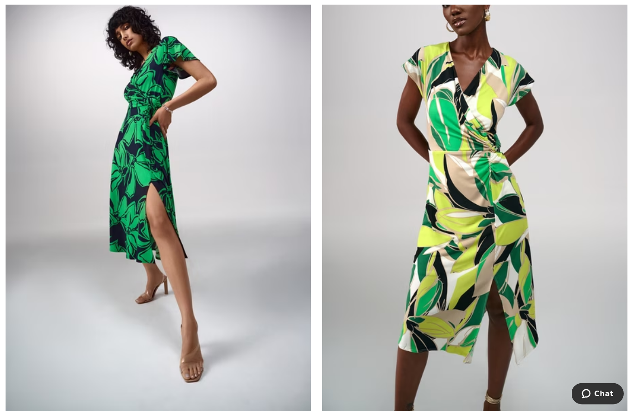
scroll to position [8342, 0]
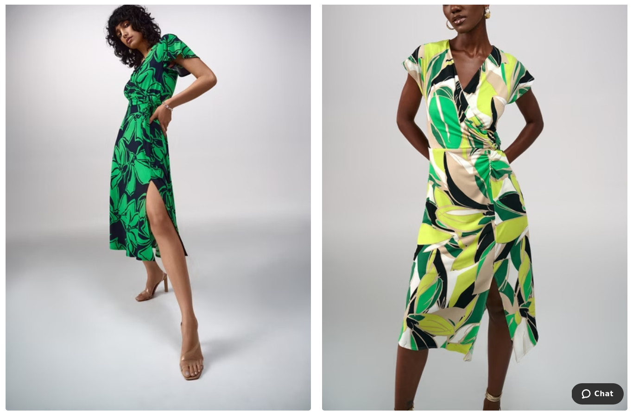
click at [134, 151] on img at bounding box center [158, 182] width 305 height 458
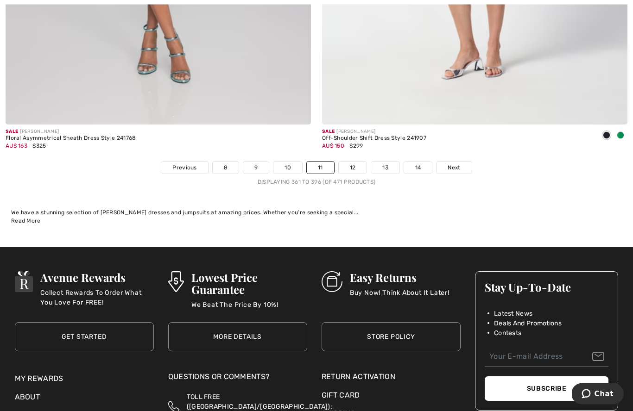
scroll to position [9123, 0]
click at [352, 162] on link "12" at bounding box center [353, 168] width 28 height 12
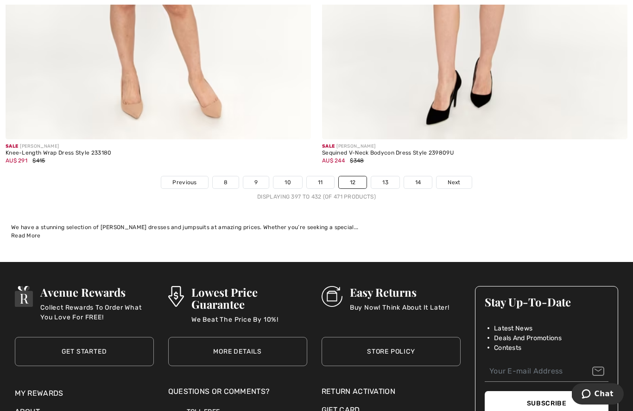
scroll to position [9109, 0]
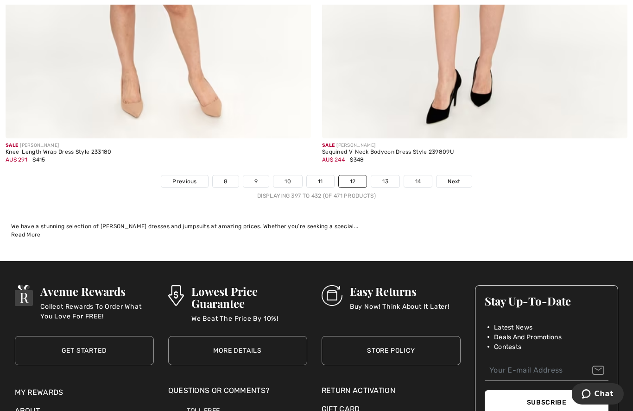
click at [385, 176] on link "13" at bounding box center [385, 182] width 28 height 12
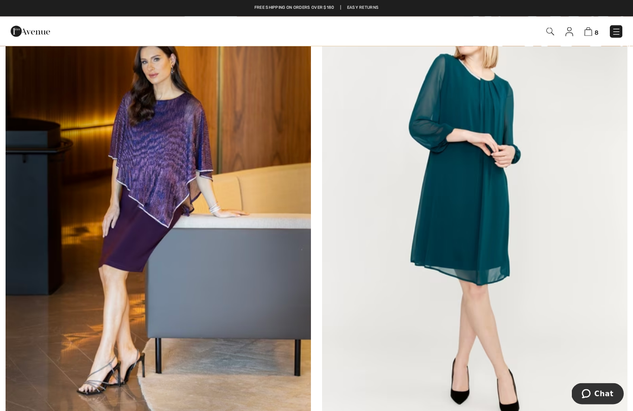
scroll to position [682, 0]
click at [498, 202] on img at bounding box center [474, 208] width 305 height 458
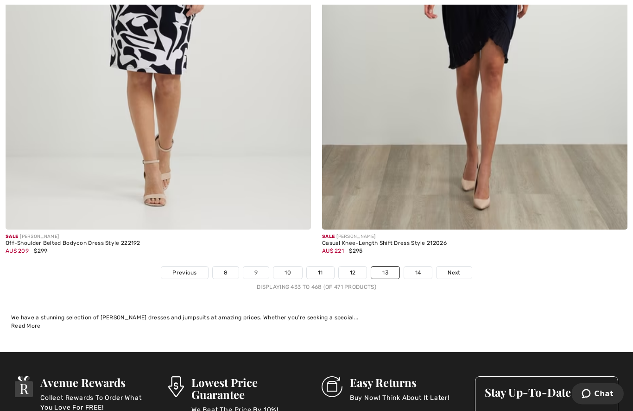
scroll to position [9018, 0]
click at [454, 271] on link "Next" at bounding box center [453, 273] width 35 height 12
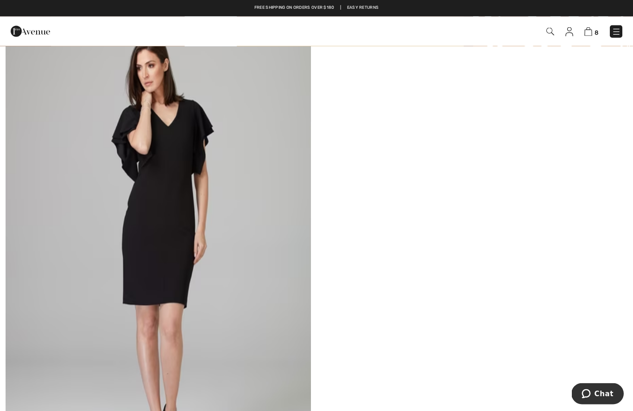
scroll to position [639, 0]
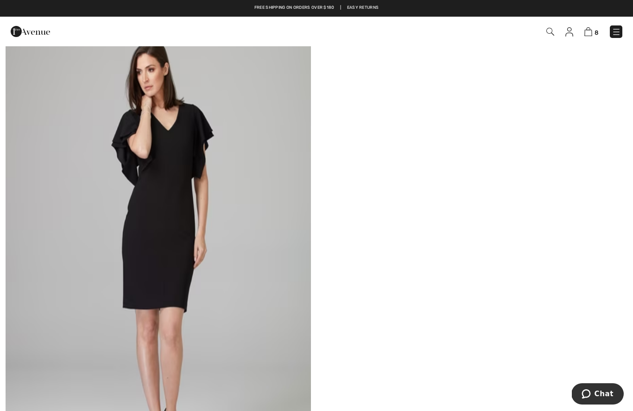
click at [586, 37] on link "8" at bounding box center [591, 31] width 14 height 11
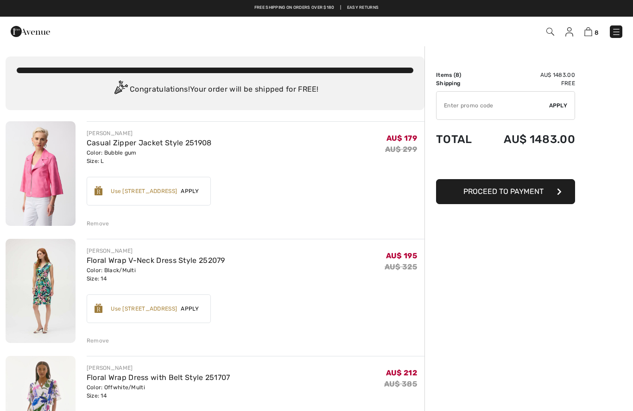
click at [484, 109] on input "TEXT" at bounding box center [492, 106] width 113 height 28
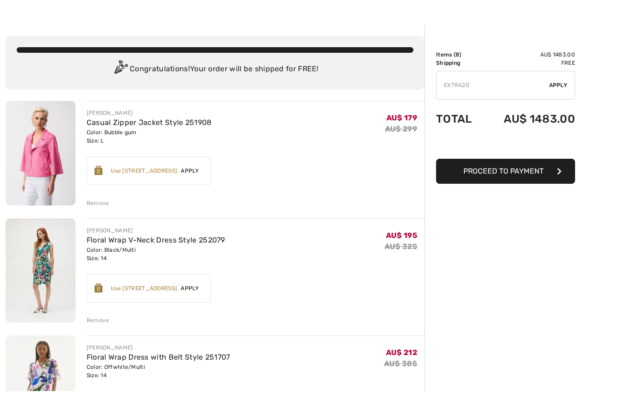
type input "EXTRA20"
click at [555, 101] on span "Apply" at bounding box center [558, 105] width 19 height 8
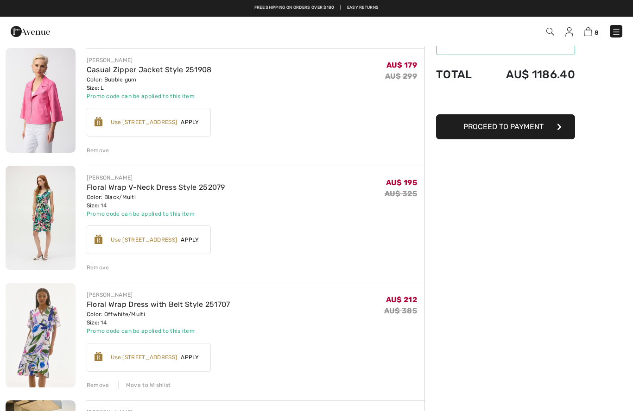
scroll to position [72, 0]
